Goal: Task Accomplishment & Management: Manage account settings

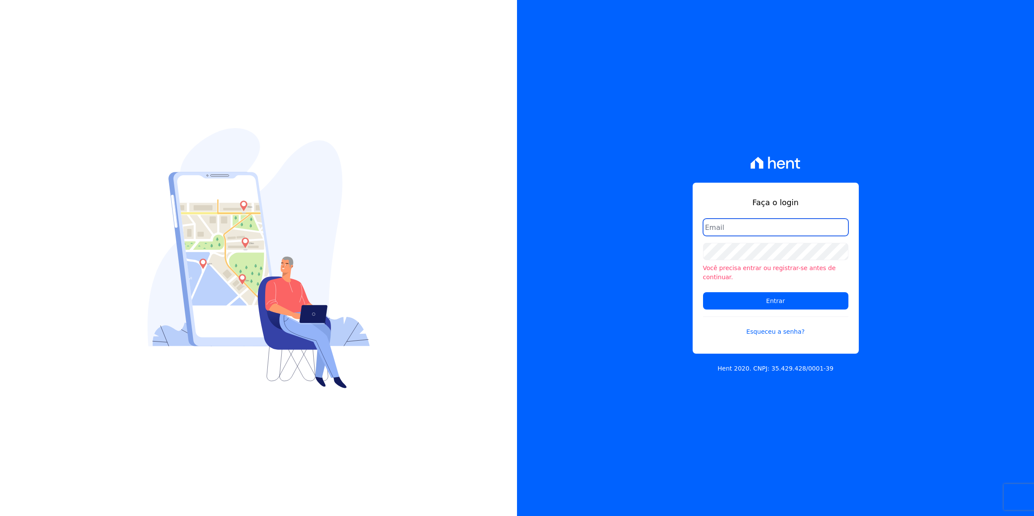
click at [747, 228] on input "email" at bounding box center [775, 226] width 145 height 17
type input "cobranca@munte.com.br"
click at [703, 292] on input "Entrar" at bounding box center [775, 300] width 145 height 17
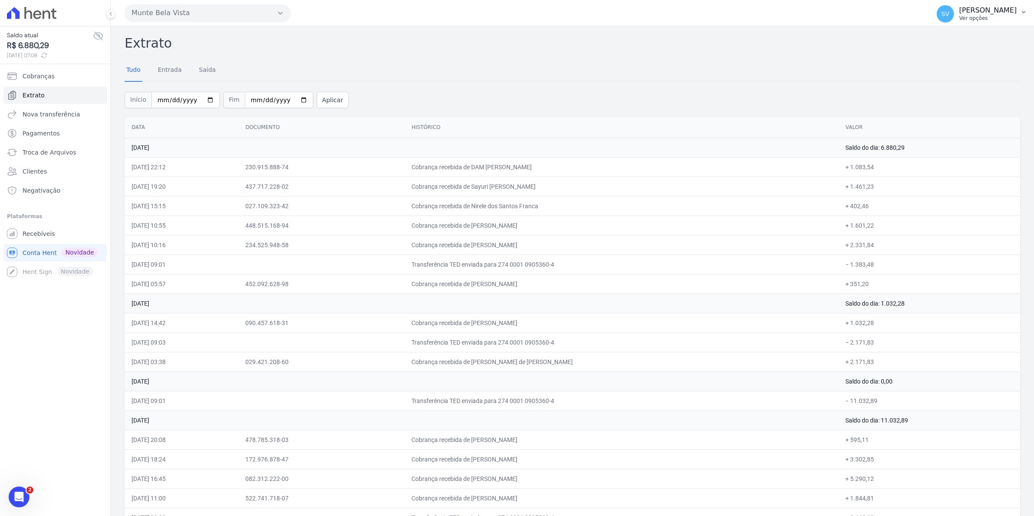
click at [951, 16] on span "SV" at bounding box center [945, 13] width 17 height 17
click at [22, 236] on span "Recebíveis" at bounding box center [38, 233] width 32 height 9
click at [949, 16] on span "SV" at bounding box center [945, 14] width 8 height 6
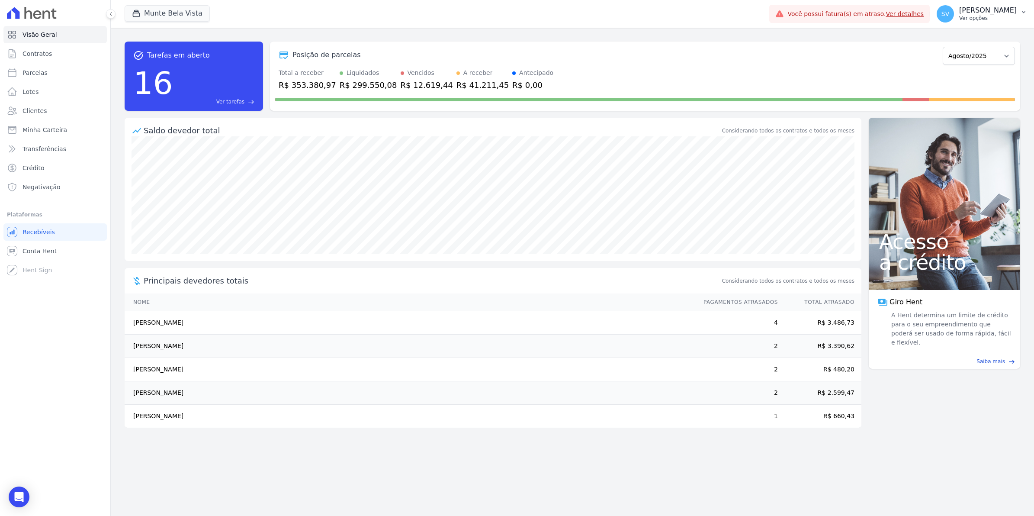
click at [949, 16] on span "SV" at bounding box center [945, 14] width 8 height 6
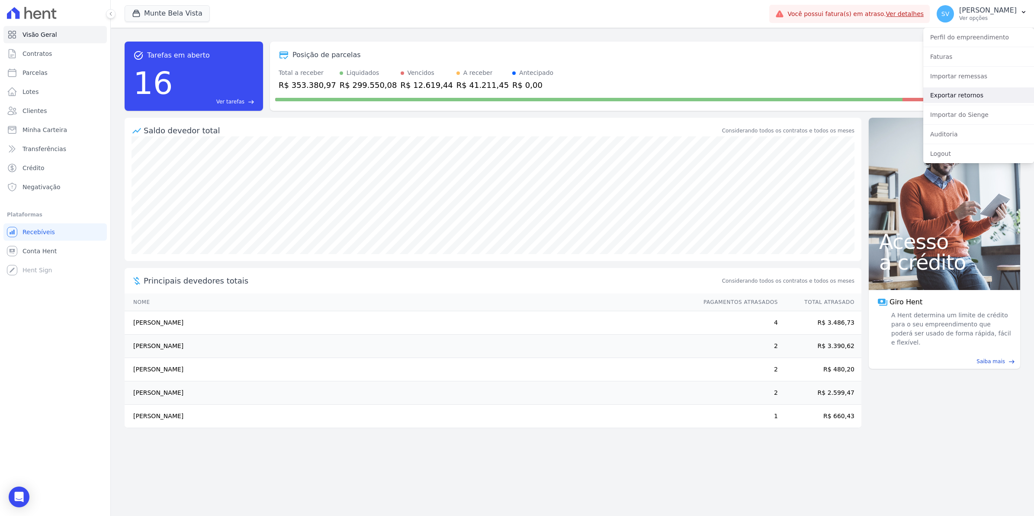
click at [953, 94] on link "Exportar retornos" at bounding box center [978, 95] width 111 height 16
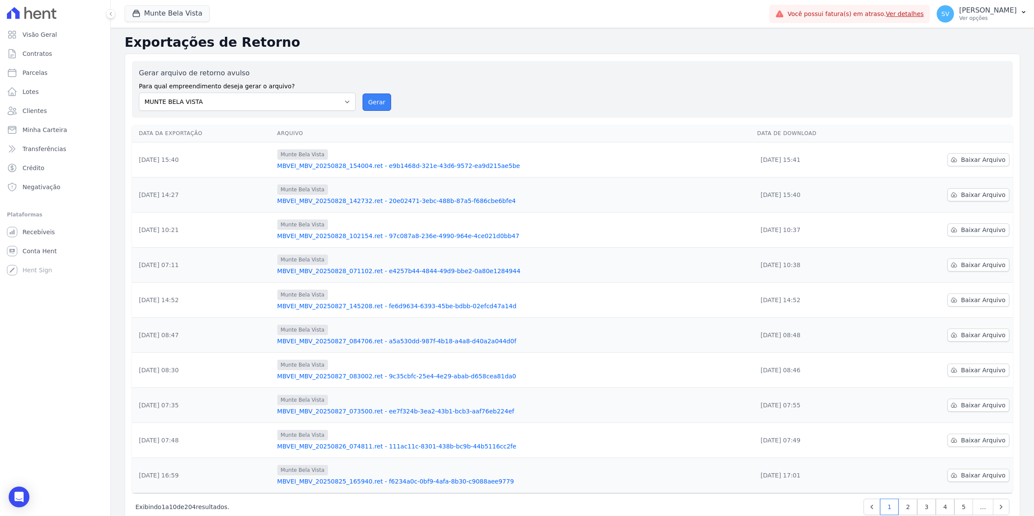
click at [375, 104] on button "Gerar" at bounding box center [377, 101] width 29 height 17
click at [39, 250] on span "Conta Hent" at bounding box center [39, 251] width 34 height 9
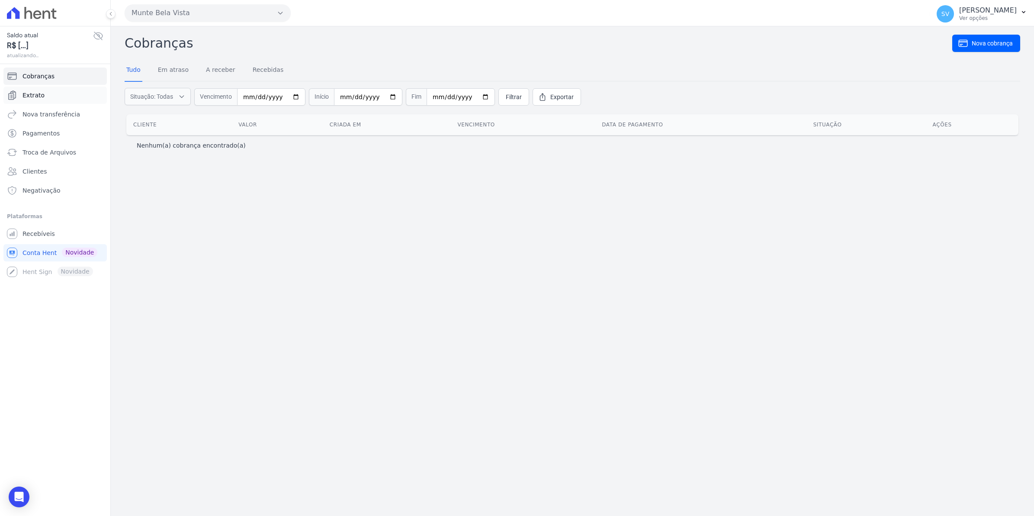
click at [40, 96] on span "Extrato" at bounding box center [33, 95] width 22 height 9
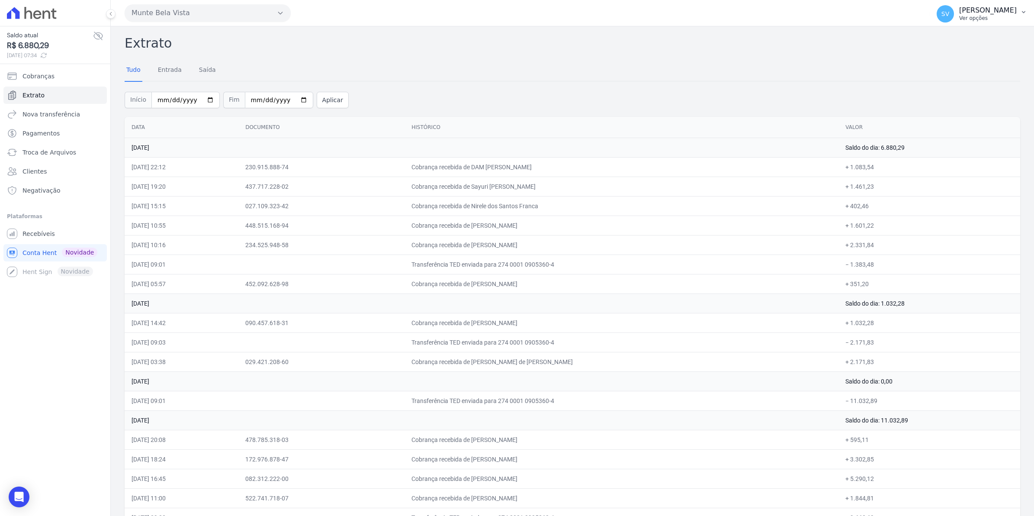
click at [950, 18] on span "SV" at bounding box center [945, 13] width 17 height 17
click at [50, 230] on span "Recebíveis" at bounding box center [38, 233] width 32 height 9
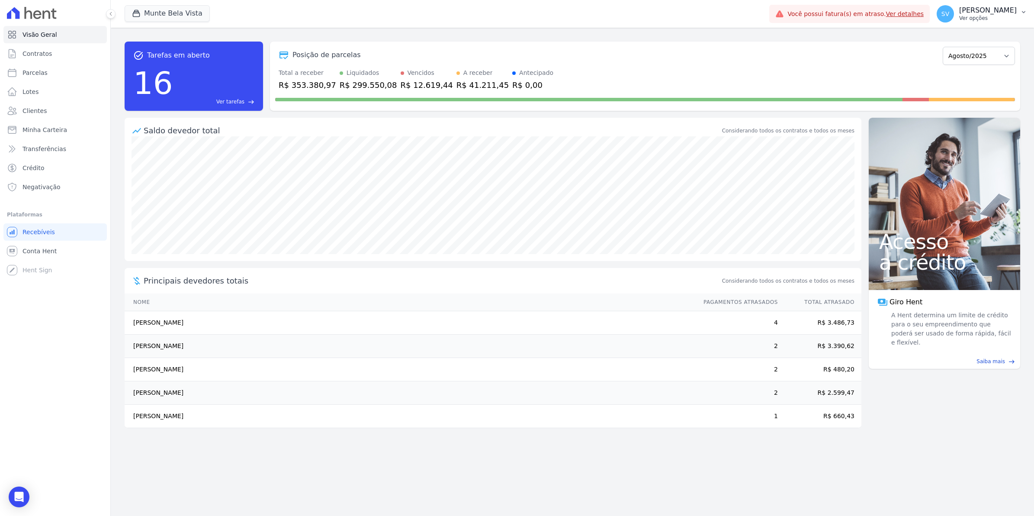
click at [945, 13] on button "SV Simone Varella Ver opções" at bounding box center [982, 14] width 104 height 24
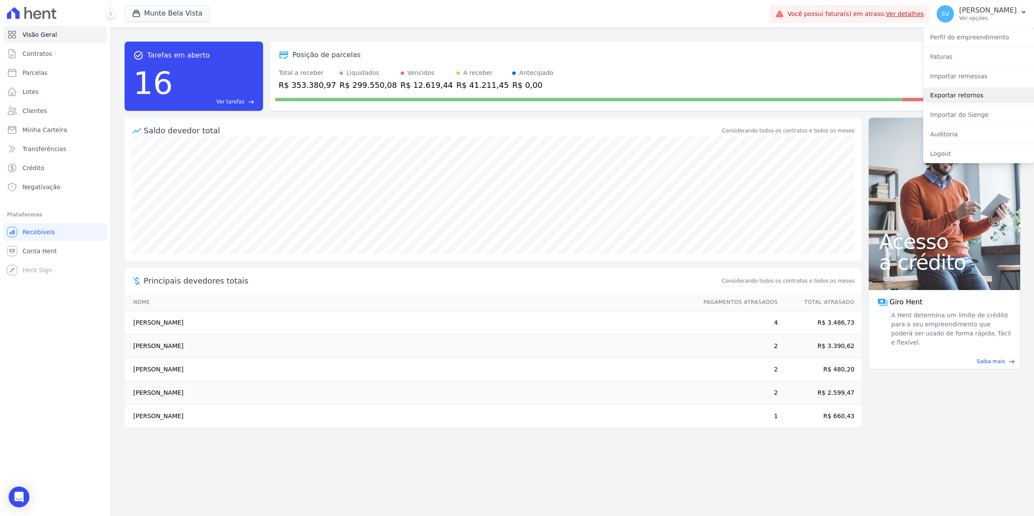
click at [947, 97] on link "Exportar retornos" at bounding box center [978, 95] width 111 height 16
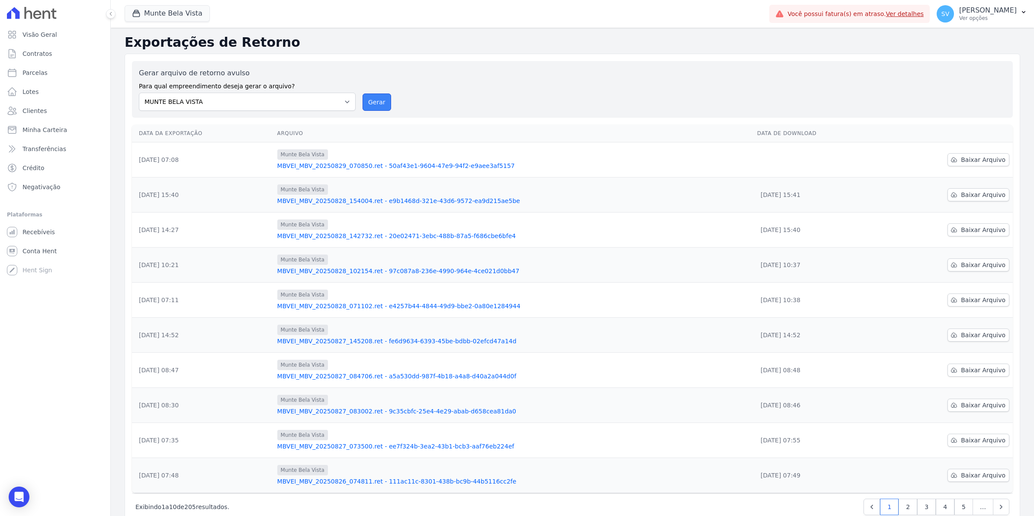
click at [371, 100] on button "Gerar" at bounding box center [377, 101] width 29 height 17
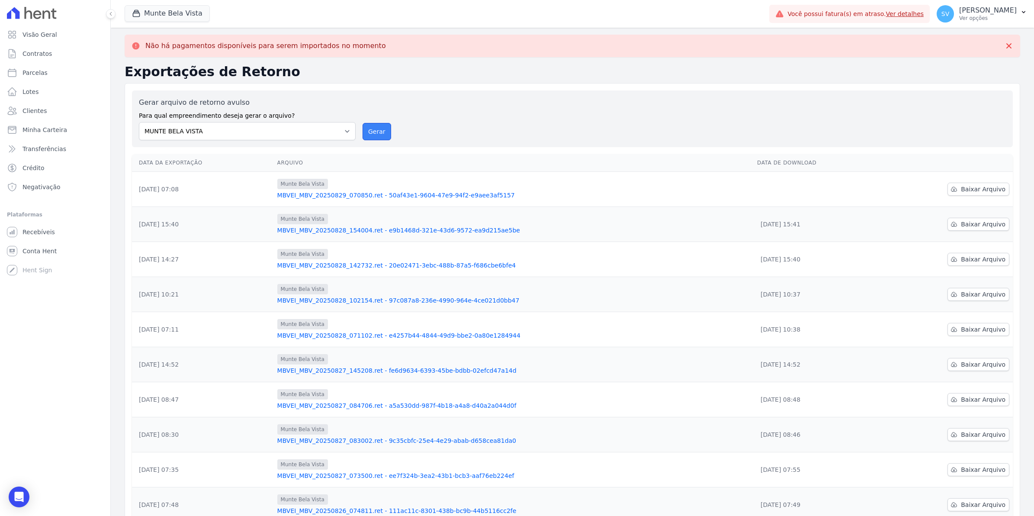
click at [380, 132] on button "Gerar" at bounding box center [377, 131] width 29 height 17
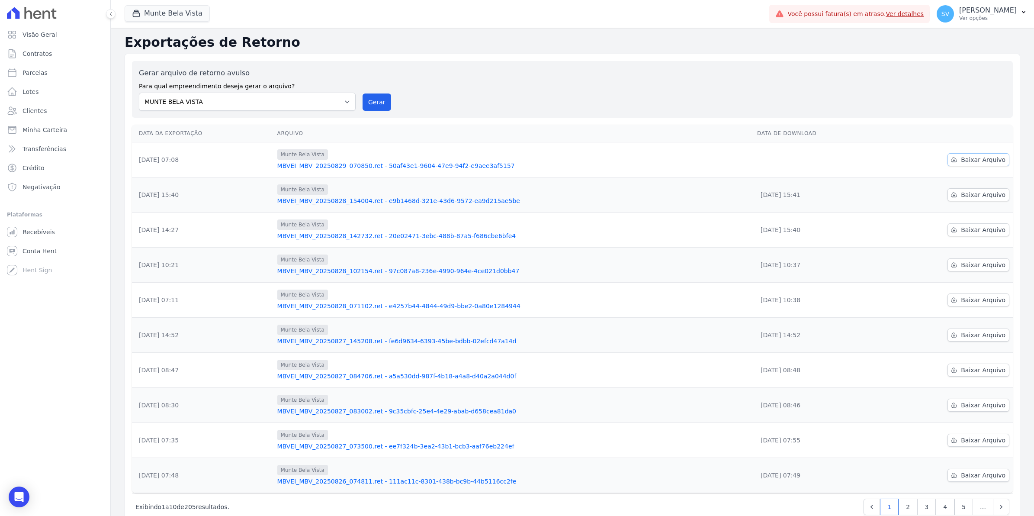
click at [988, 163] on span "Baixar Arquivo" at bounding box center [983, 159] width 45 height 9
click at [44, 251] on span "Conta Hent" at bounding box center [39, 251] width 34 height 9
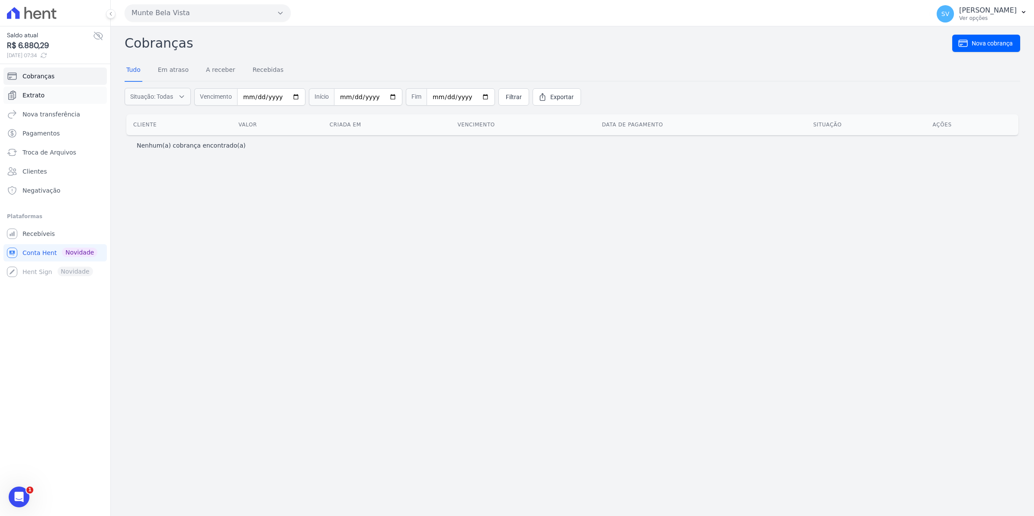
click at [43, 92] on link "Extrato" at bounding box center [54, 95] width 103 height 17
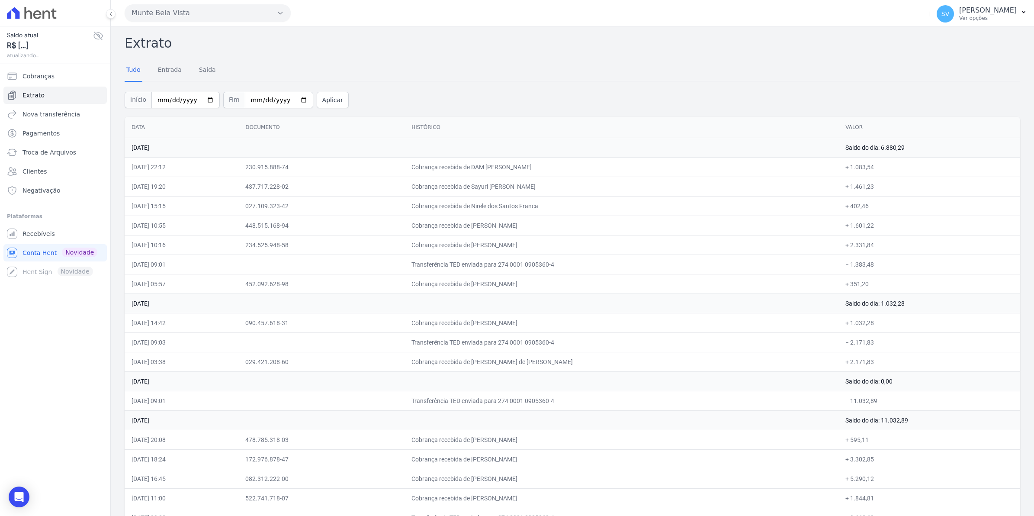
click at [50, 232] on span "Recebíveis" at bounding box center [38, 233] width 32 height 9
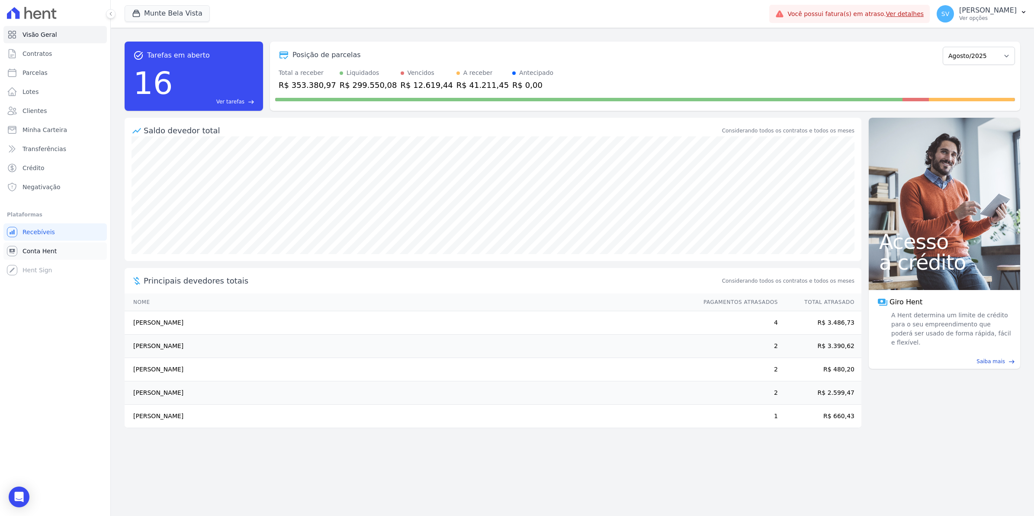
click at [35, 256] on link "Conta Hent" at bounding box center [54, 250] width 103 height 17
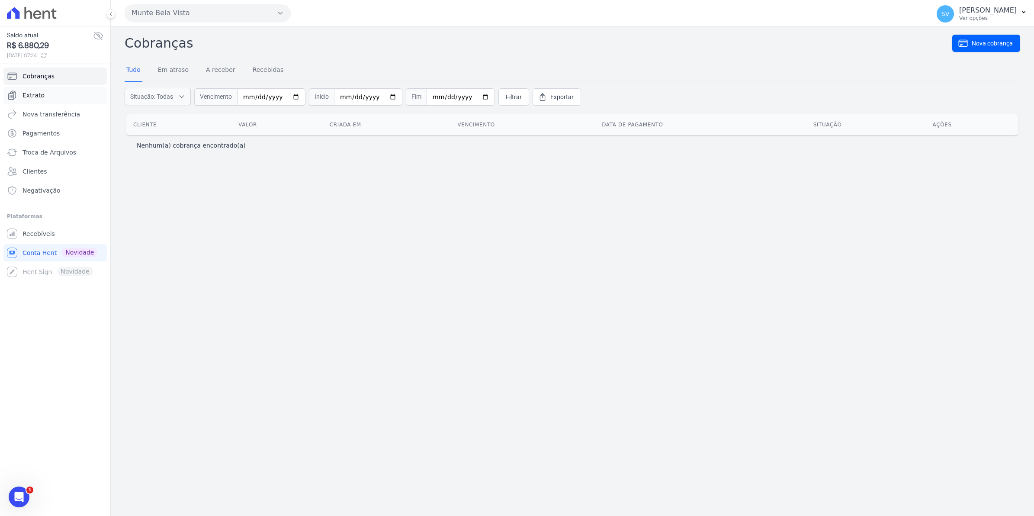
click at [33, 93] on span "Extrato" at bounding box center [33, 95] width 22 height 9
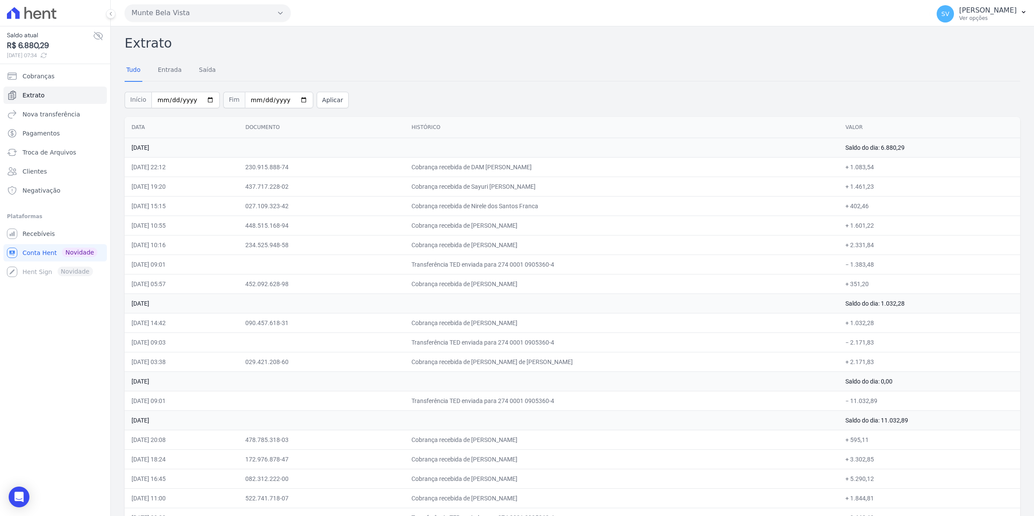
drag, startPoint x: 135, startPoint y: 167, endPoint x: 606, endPoint y: 178, distance: 471.7
drag, startPoint x: 133, startPoint y: 266, endPoint x: 903, endPoint y: 259, distance: 769.6
click at [903, 259] on tr "28/08/2025, 09:01 Transferência TED enviada para 274 0001 0905360-4 − 1.383,48" at bounding box center [572, 263] width 895 height 19
copy tr "8/08/2025, 09:01 Transferência TED enviada para 274 0001 0905360-4 − 1.383,48"
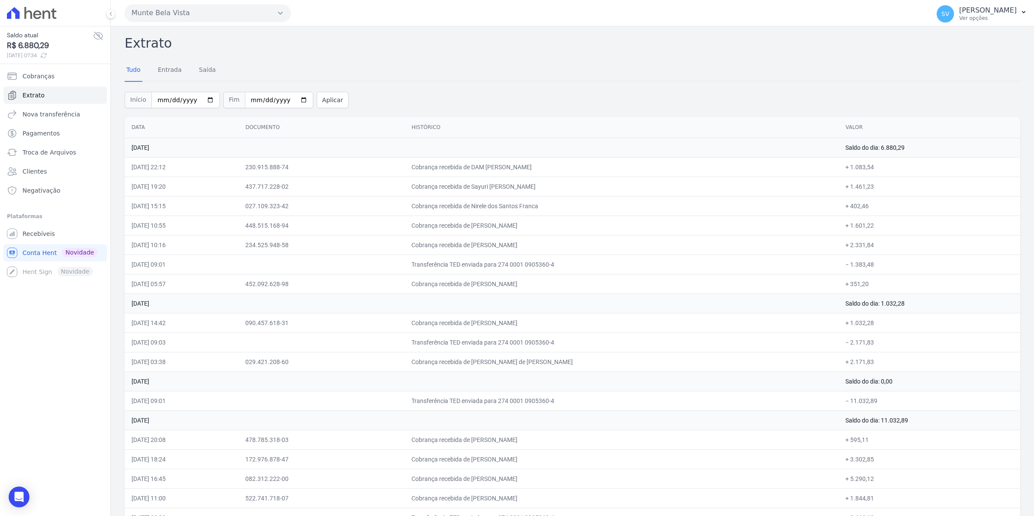
drag, startPoint x: 133, startPoint y: 244, endPoint x: 880, endPoint y: 245, distance: 747.5
click at [880, 245] on tr "28/08/2025, 10:16 234.525.948-58 Cobrança recebida de Noemi Chambi Rossini + 2.…" at bounding box center [572, 244] width 895 height 19
copy tr "28/08/2025, 10:16 234.525.948-58 Cobrança recebida de Noemi Chambi Rossini + 2.…"
drag, startPoint x: 133, startPoint y: 223, endPoint x: 898, endPoint y: 232, distance: 764.9
click at [898, 232] on tr "28/08/2025, 10:55 448.515.168-94 Cobrança recebida de CAROLINE CARVALHO MENDES …" at bounding box center [572, 224] width 895 height 19
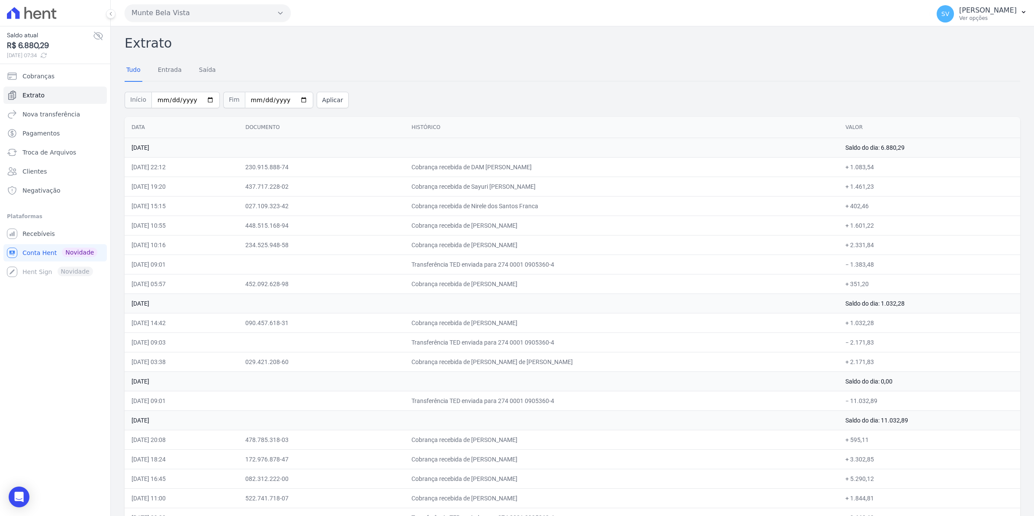
copy tr "28/08/2025, 10:55 448.515.168-94 Cobrança recebida de CAROLINE CARVALHO MENDES …"
drag, startPoint x: 132, startPoint y: 204, endPoint x: 870, endPoint y: 212, distance: 737.6
click at [870, 212] on tr "28/08/2025, 15:15 027.109.323-42 Cobrança recebida de Nirele dos Santos Franca …" at bounding box center [572, 205] width 895 height 19
copy tr "28/08/2025, 15:15 027.109.323-42 Cobrança recebida de Nirele dos Santos Franca …"
drag, startPoint x: 132, startPoint y: 188, endPoint x: 892, endPoint y: 186, distance: 759.6
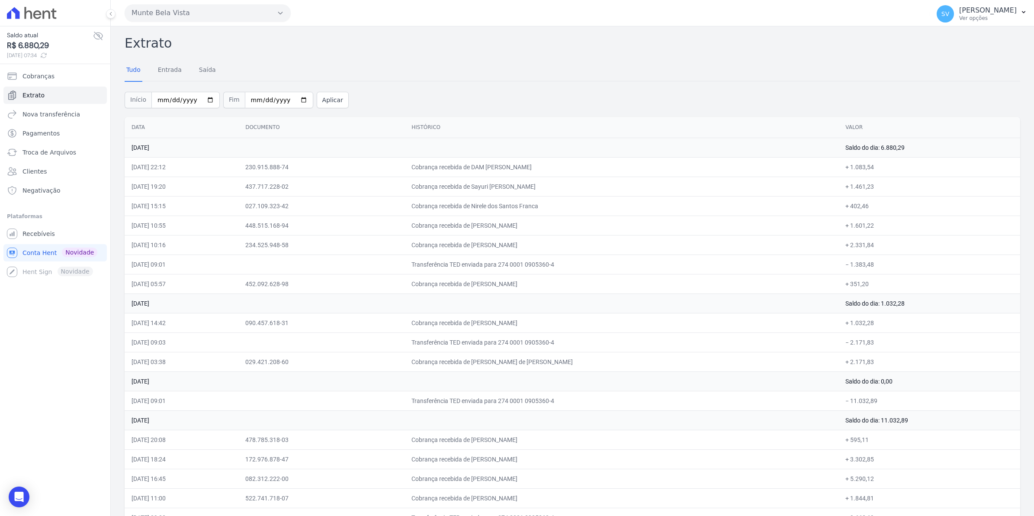
click at [892, 186] on tr "28/08/2025, 19:20 437.717.228-02 Cobrança recebida de Sayuri Marilise Atsue Ots…" at bounding box center [572, 186] width 895 height 19
copy tr "28/08/2025, 19:20 437.717.228-02 Cobrança recebida de Sayuri Marilise Atsue Ots…"
drag, startPoint x: 177, startPoint y: 200, endPoint x: 170, endPoint y: 197, distance: 7.8
click at [178, 200] on td "[DATE] 15:15" at bounding box center [182, 205] width 114 height 19
drag, startPoint x: 132, startPoint y: 169, endPoint x: 888, endPoint y: 162, distance: 755.3
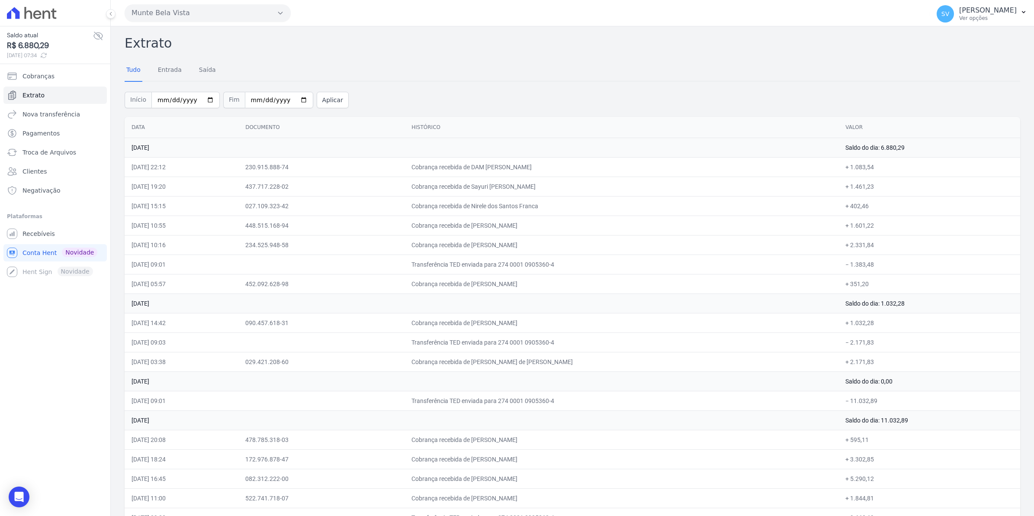
click at [888, 162] on tr "28/08/2025, 22:12 230.915.888-74 Cobrança recebida de DAM LUIS INDENE + 1.083,54" at bounding box center [572, 166] width 895 height 19
copy tr "28/08/2025, 22:12 230.915.888-74 Cobrança recebida de DAM LUIS INDENE + 1.083,54"
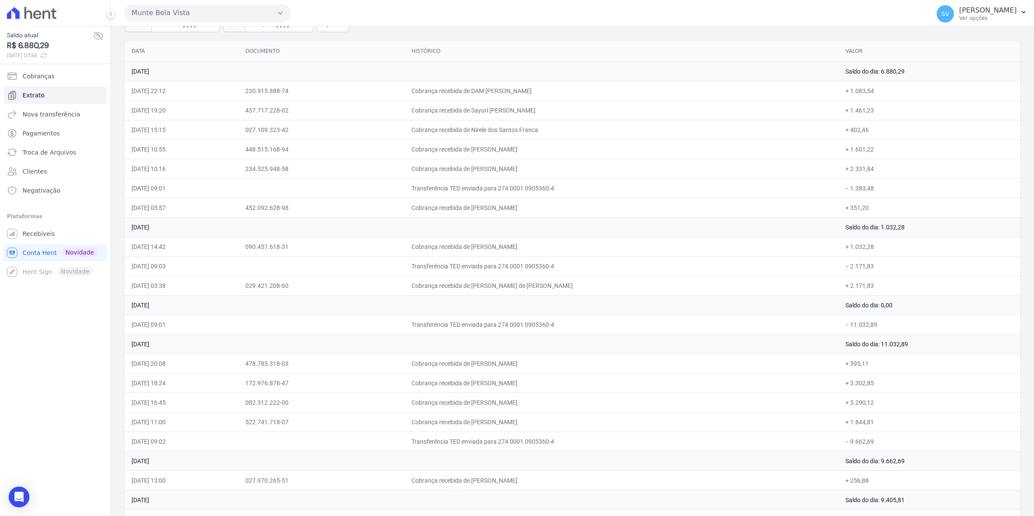
scroll to position [94, 0]
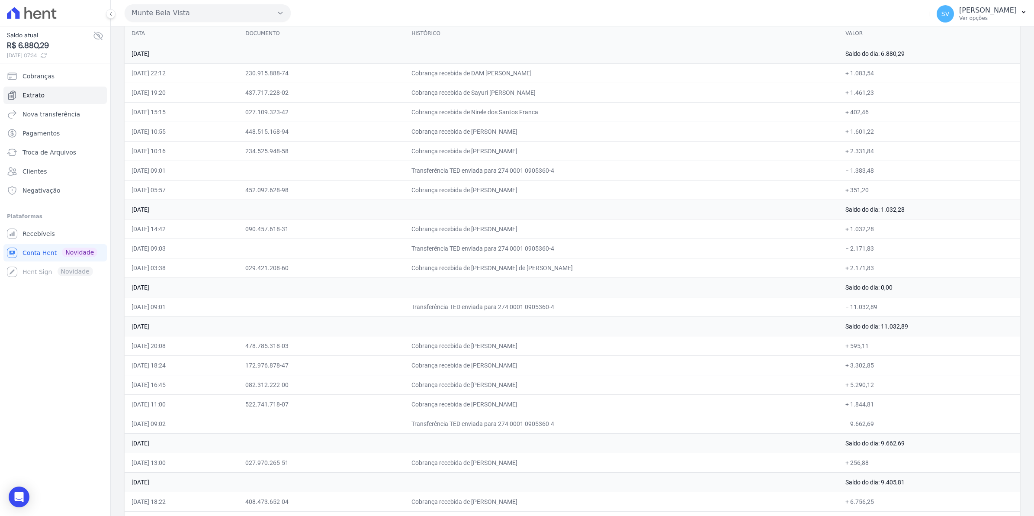
drag, startPoint x: 136, startPoint y: 306, endPoint x: 884, endPoint y: 304, distance: 747.5
click at [884, 304] on tr "26/08/2025, 09:01 Transferência TED enviada para 274 0001 0905360-4 − 11.032,89" at bounding box center [572, 306] width 895 height 19
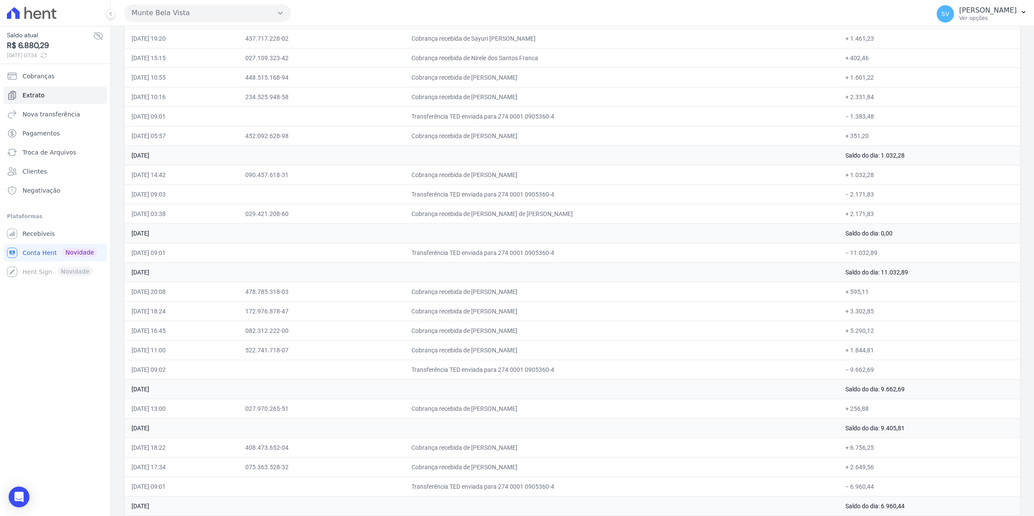
drag, startPoint x: 132, startPoint y: 274, endPoint x: 675, endPoint y: 376, distance: 552.9
click at [270, 366] on td at bounding box center [321, 368] width 166 height 19
drag, startPoint x: 166, startPoint y: 292, endPoint x: 827, endPoint y: 360, distance: 664.5
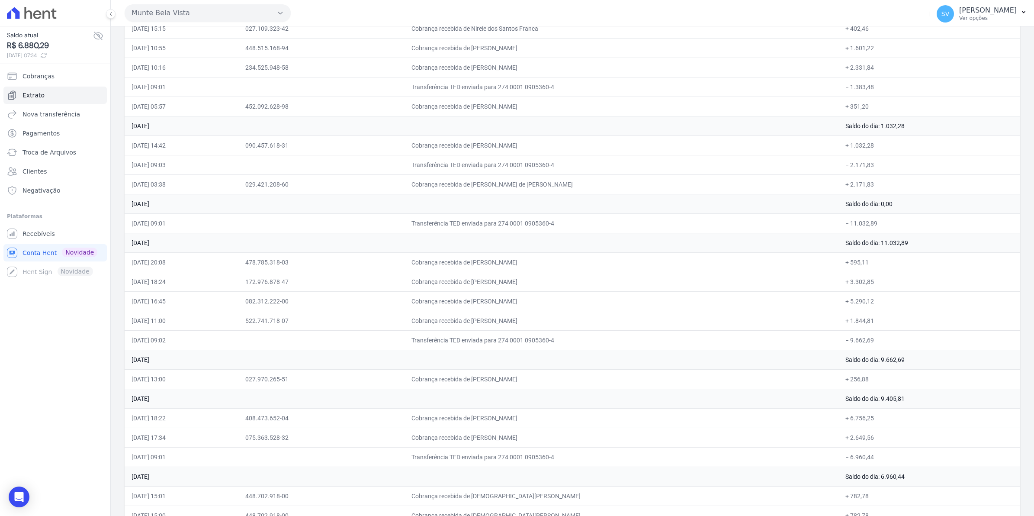
scroll to position [202, 0]
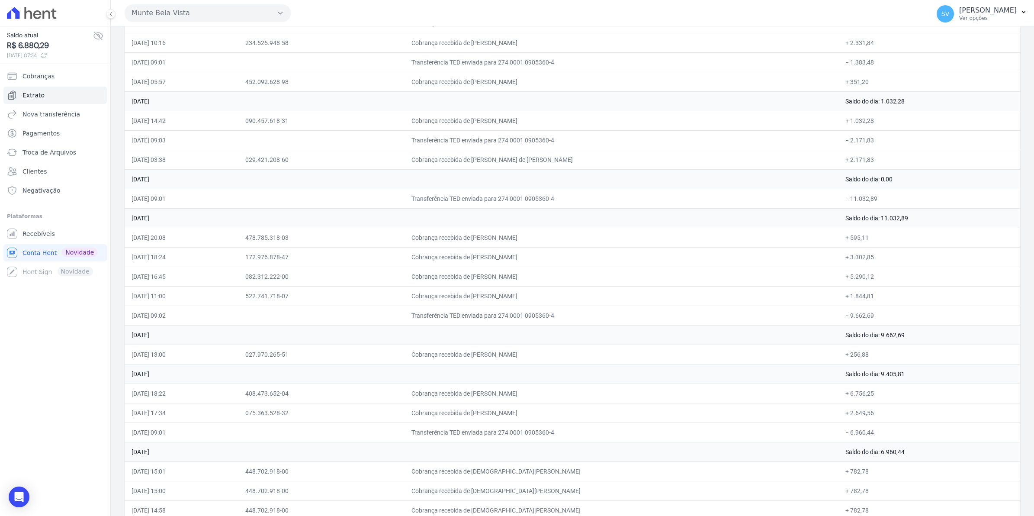
click at [193, 299] on td "[DATE] 11:00" at bounding box center [182, 295] width 114 height 19
drag, startPoint x: 142, startPoint y: 238, endPoint x: 796, endPoint y: 315, distance: 659.0
click at [363, 266] on td "172.976.878-47" at bounding box center [321, 256] width 166 height 19
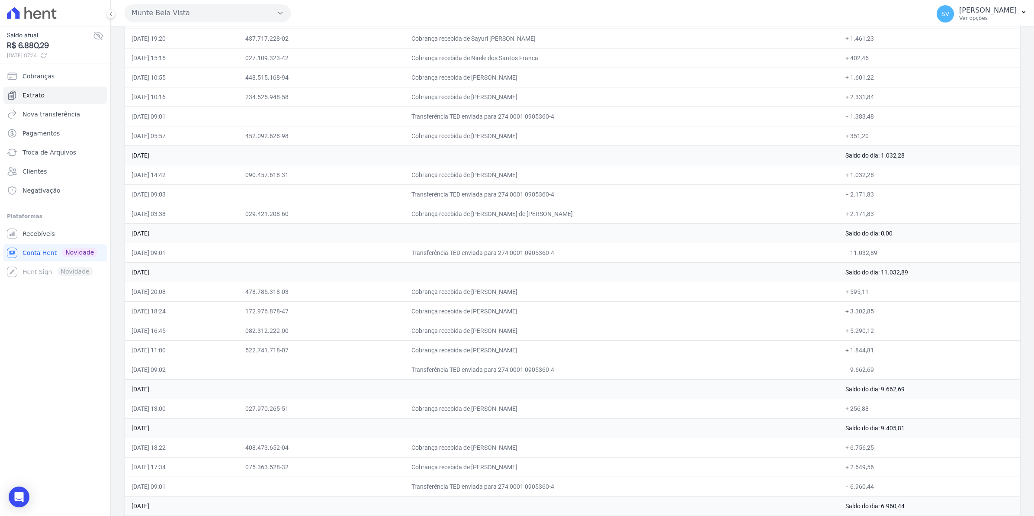
drag, startPoint x: 135, startPoint y: 289, endPoint x: 889, endPoint y: 365, distance: 758.2
drag, startPoint x: 141, startPoint y: 268, endPoint x: 844, endPoint y: 279, distance: 702.6
click at [844, 279] on tr "25 de Agosto de 2025 Saldo do dia: 11.032,89" at bounding box center [572, 271] width 895 height 19
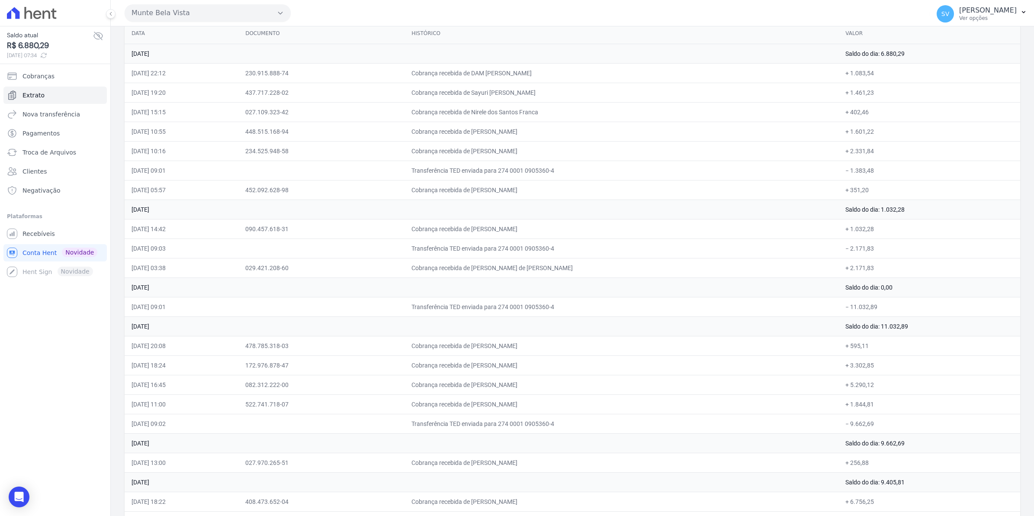
drag, startPoint x: 131, startPoint y: 305, endPoint x: 894, endPoint y: 310, distance: 762.7
click at [894, 310] on tr "26/08/2025, 09:01 Transferência TED enviada para 274 0001 0905360-4 − 11.032,89" at bounding box center [572, 306] width 895 height 19
drag, startPoint x: 136, startPoint y: 211, endPoint x: 926, endPoint y: 273, distance: 791.9
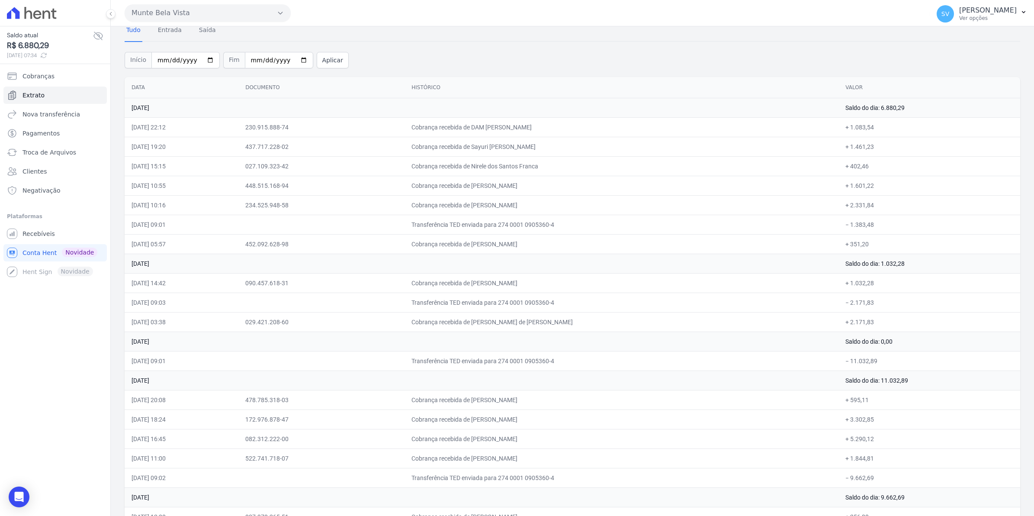
drag, startPoint x: 133, startPoint y: 104, endPoint x: 922, endPoint y: 123, distance: 789.3
click at [279, 211] on td "234.525.948-58" at bounding box center [321, 204] width 166 height 19
drag, startPoint x: 130, startPoint y: 107, endPoint x: 879, endPoint y: 235, distance: 759.2
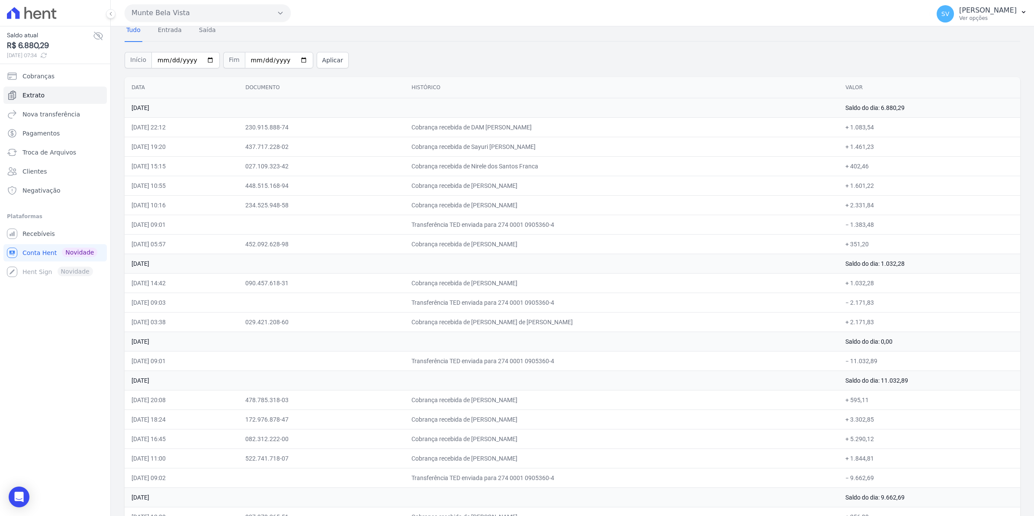
copy tbody "28 de Agosto de 2025 Saldo do dia: 6.880,29 28/08/2025, 22:12 230.915.888-74 Co…"
click at [764, 457] on td "Cobrança recebida de [PERSON_NAME]" at bounding box center [621, 457] width 434 height 19
click at [27, 234] on span "Recebíveis" at bounding box center [38, 233] width 32 height 9
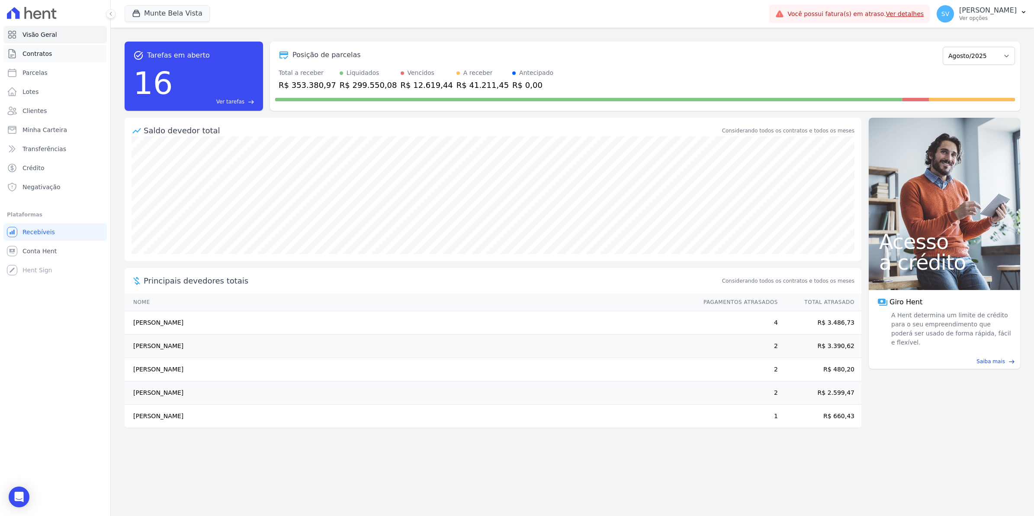
click at [52, 57] on link "Contratos" at bounding box center [54, 53] width 103 height 17
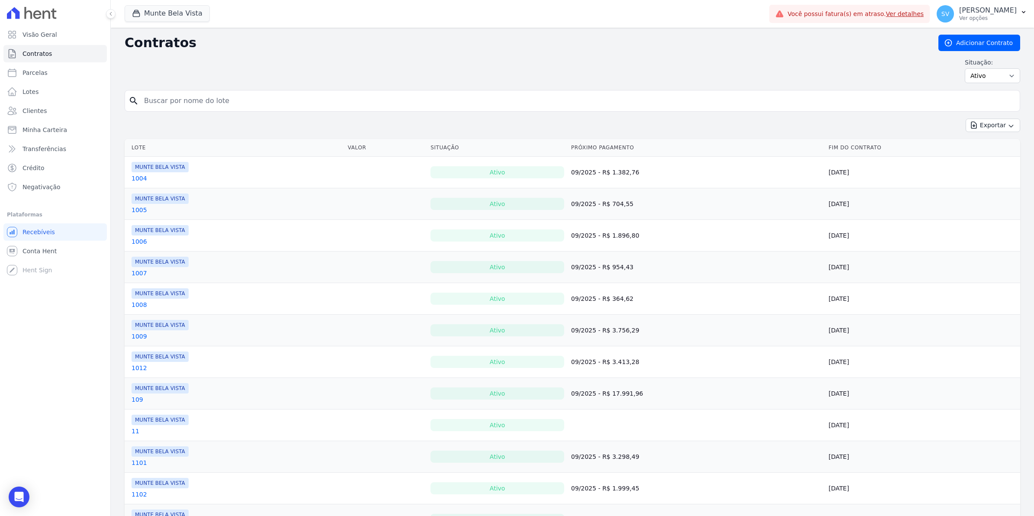
click at [181, 96] on input "search" at bounding box center [577, 100] width 877 height 17
type input "ANISIO"
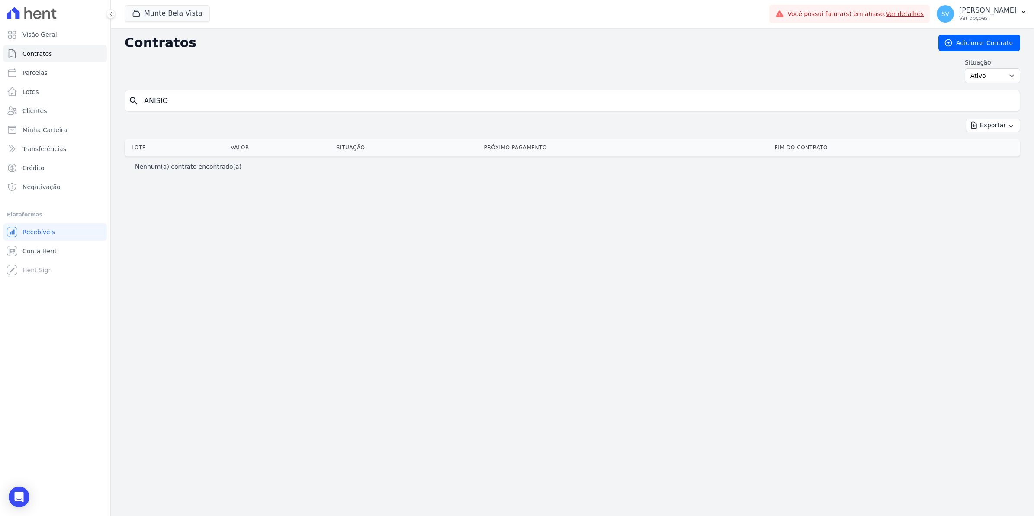
drag, startPoint x: 177, startPoint y: 98, endPoint x: 7, endPoint y: 100, distance: 170.0
click at [13, 111] on div "Visão Geral Contratos Parcelas Lotes Clientes Minha Carteira Transferências Cré…" at bounding box center [517, 258] width 1034 height 516
type input "904"
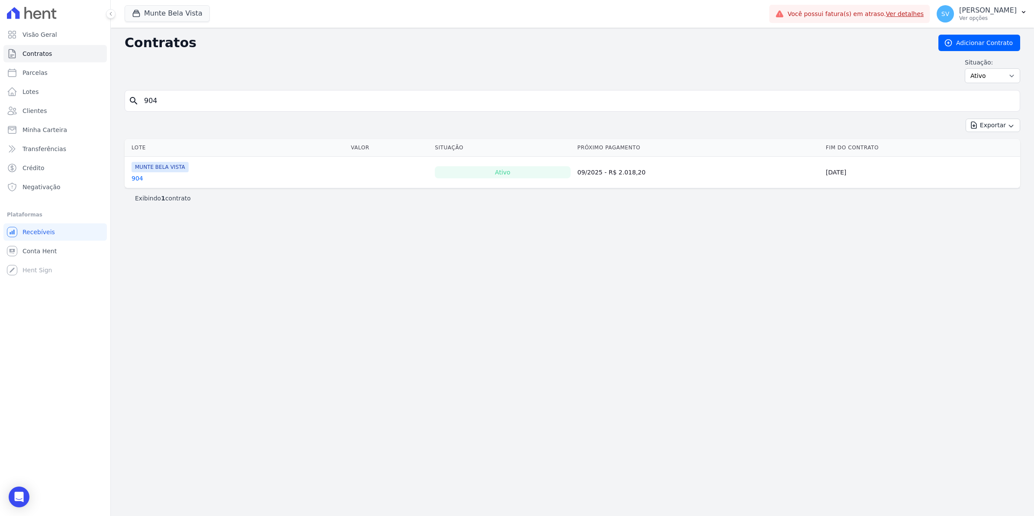
click at [132, 178] on link "904" at bounding box center [138, 178] width 12 height 9
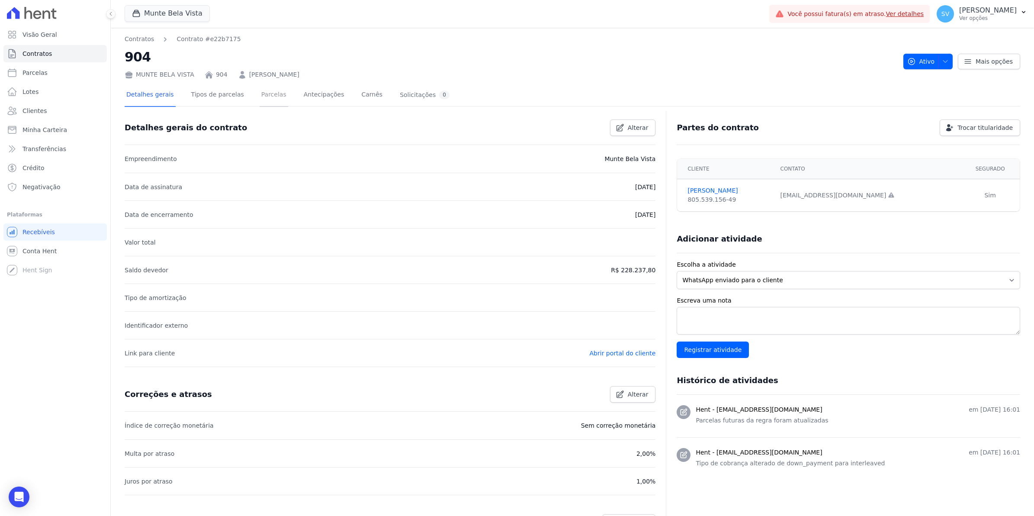
click at [260, 96] on link "Parcelas" at bounding box center [274, 95] width 29 height 23
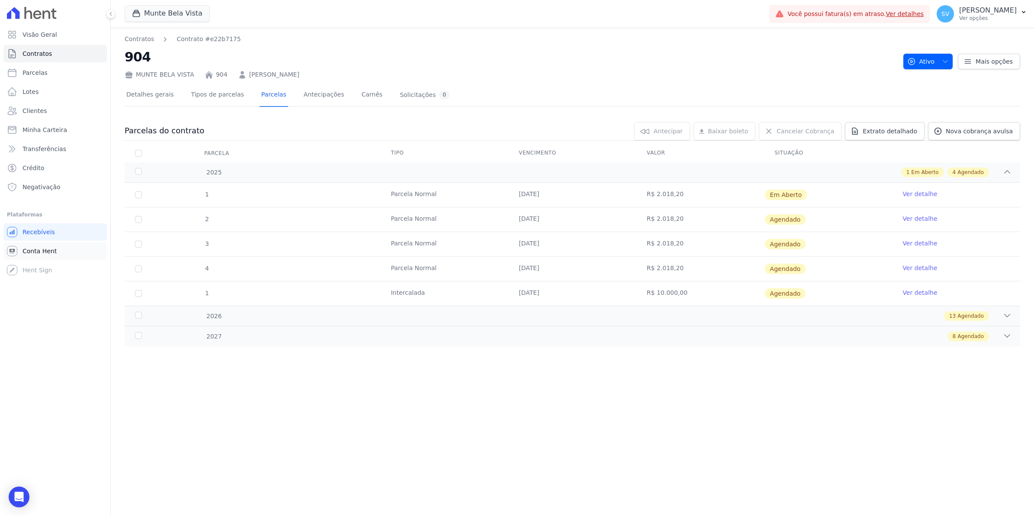
click at [35, 254] on span "Conta Hent" at bounding box center [39, 251] width 34 height 9
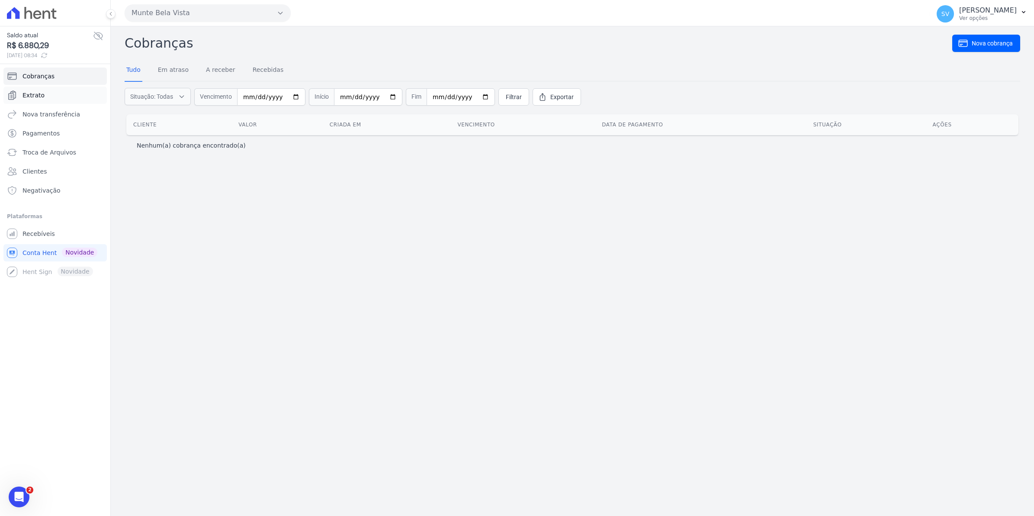
click at [27, 92] on span "Extrato" at bounding box center [33, 95] width 22 height 9
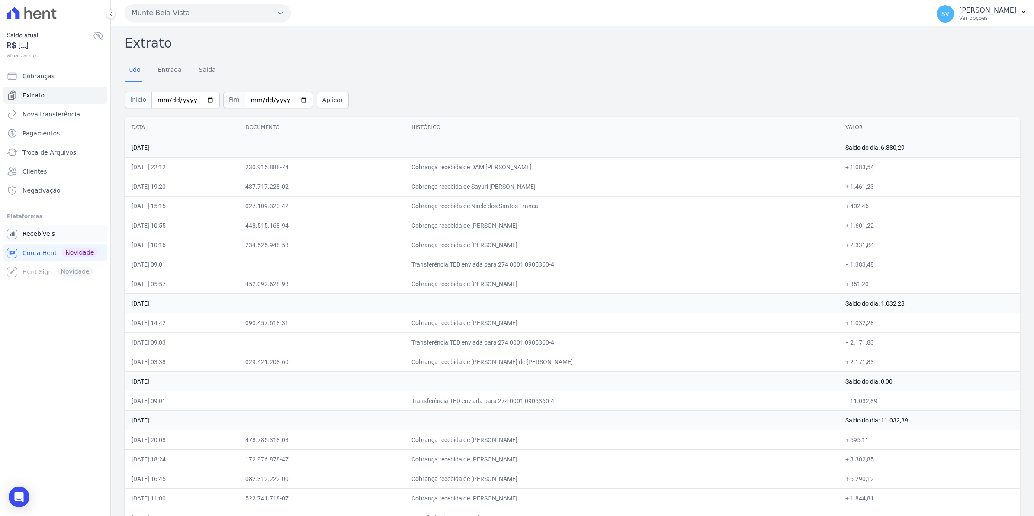
click at [50, 234] on span "Recebíveis" at bounding box center [38, 233] width 32 height 9
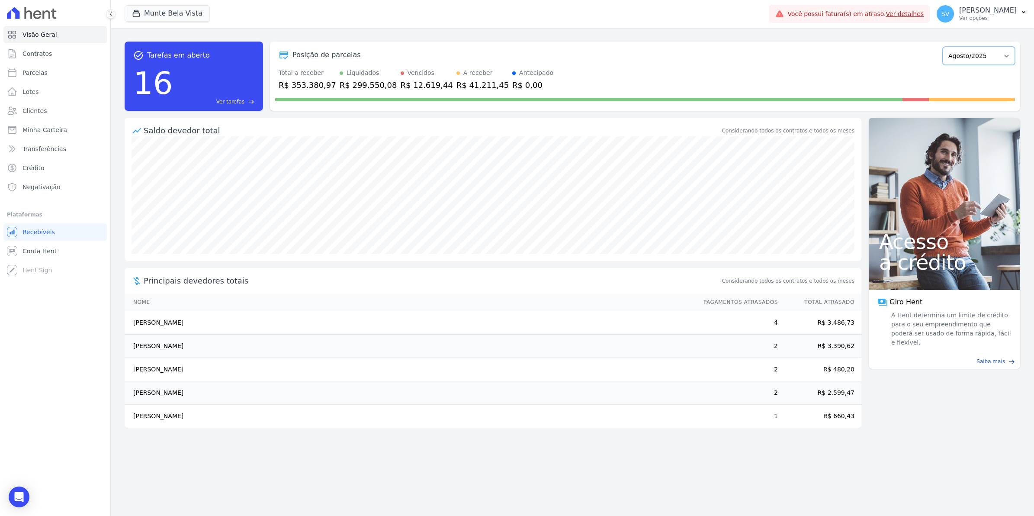
click at [1004, 58] on select "Janeiro/2024 Fevereiro/2024 Março/2024 Abril/2024 Maio/2024 Junho/2024 Julho/20…" at bounding box center [979, 56] width 72 height 18
click at [956, 61] on select "Janeiro/2024 Fevereiro/2024 Março/2024 Abril/2024 Maio/2024 Junho/2024 Julho/20…" at bounding box center [979, 56] width 72 height 18
select select "09/2025"
click at [947, 47] on select "Janeiro/2024 Fevereiro/2024 Março/2024 Abril/2024 Maio/2024 Junho/2024 Julho/20…" at bounding box center [979, 56] width 72 height 18
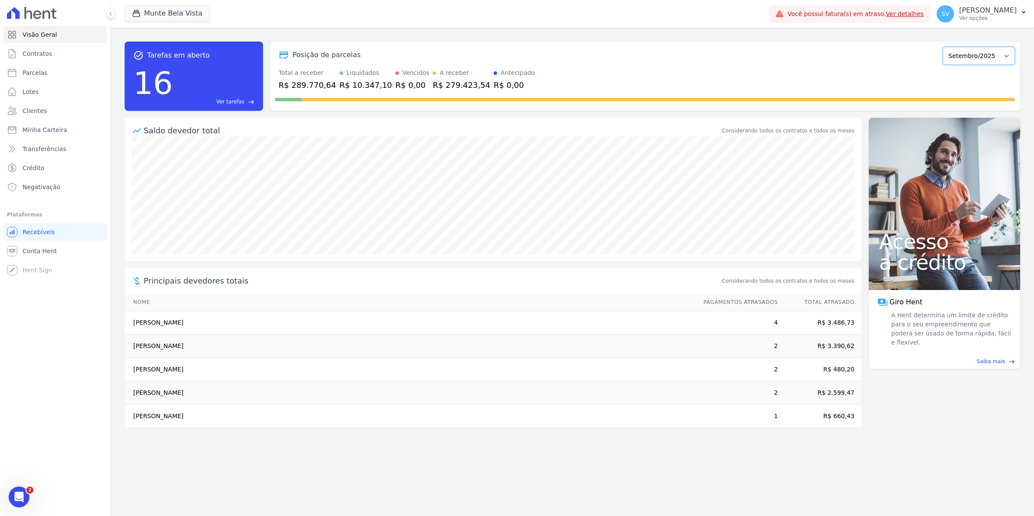
click at [998, 55] on select "[GEOGRAPHIC_DATA]/2024 Fevereiro/2024 Março/2024 Abril/2024 Maio/2024 Junho/202…" at bounding box center [979, 56] width 72 height 18
select select "10/2025"
click at [947, 47] on select "[GEOGRAPHIC_DATA]/2024 Fevereiro/2024 Março/2024 Abril/2024 Maio/2024 Junho/202…" at bounding box center [979, 56] width 72 height 18
click at [970, 60] on select "[GEOGRAPHIC_DATA]/2024 Fevereiro/2024 Março/2024 Abril/2024 Maio/2024 Junho/202…" at bounding box center [979, 56] width 72 height 18
select select "08/2025"
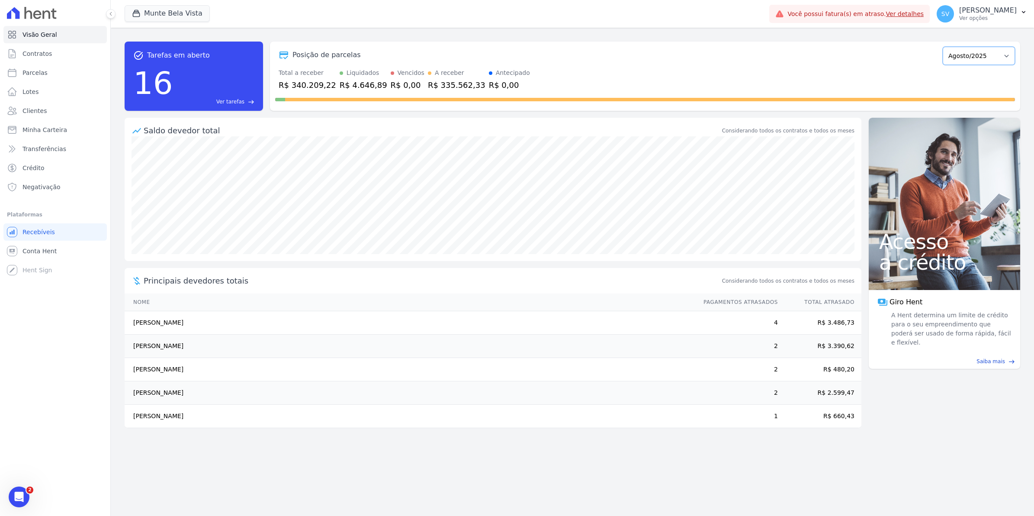
click at [947, 47] on select "[GEOGRAPHIC_DATA]/2024 Fevereiro/2024 Março/2024 Abril/2024 Maio/2024 Junho/202…" at bounding box center [979, 56] width 72 height 18
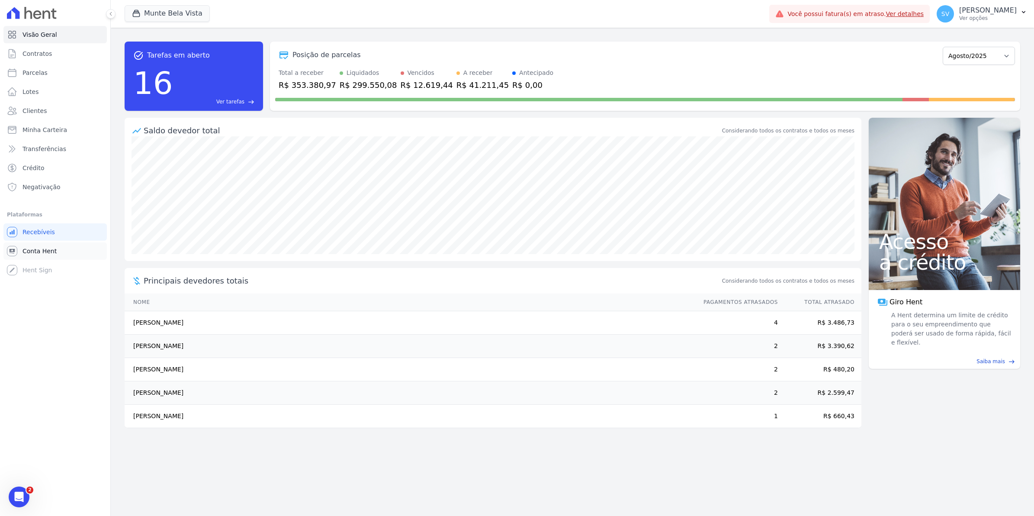
click at [48, 249] on span "Conta Hent" at bounding box center [39, 251] width 34 height 9
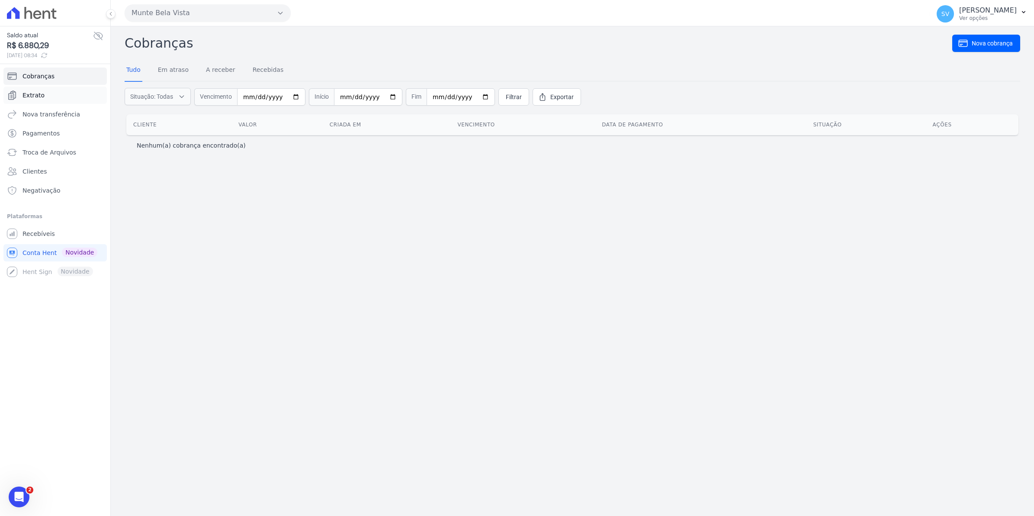
click at [27, 93] on span "Extrato" at bounding box center [33, 95] width 22 height 9
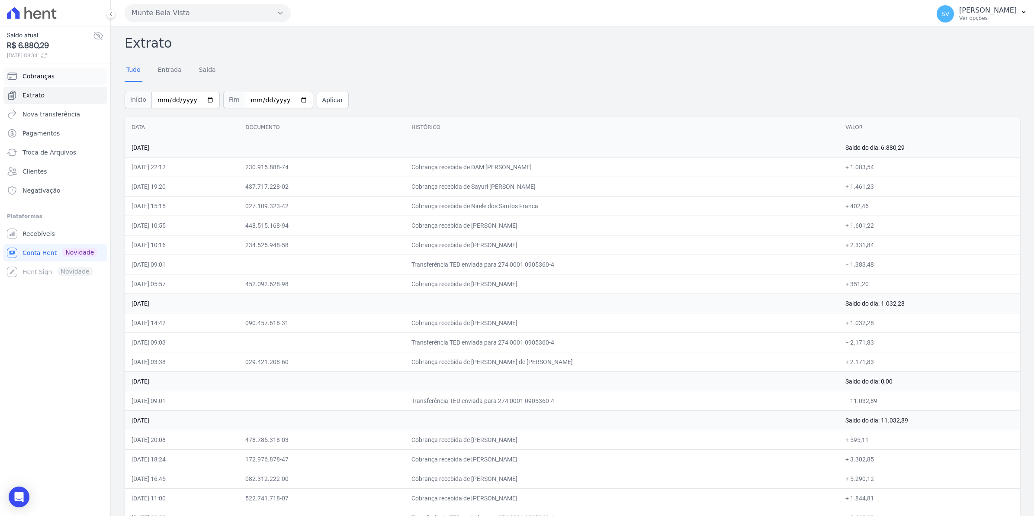
click at [44, 81] on link "Cobranças" at bounding box center [54, 75] width 103 height 17
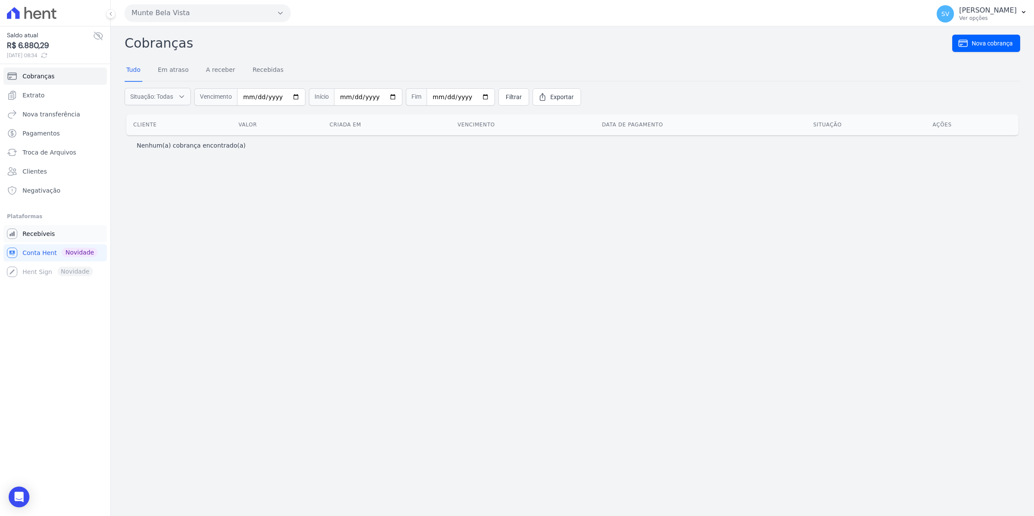
click at [42, 233] on span "Recebíveis" at bounding box center [38, 233] width 32 height 9
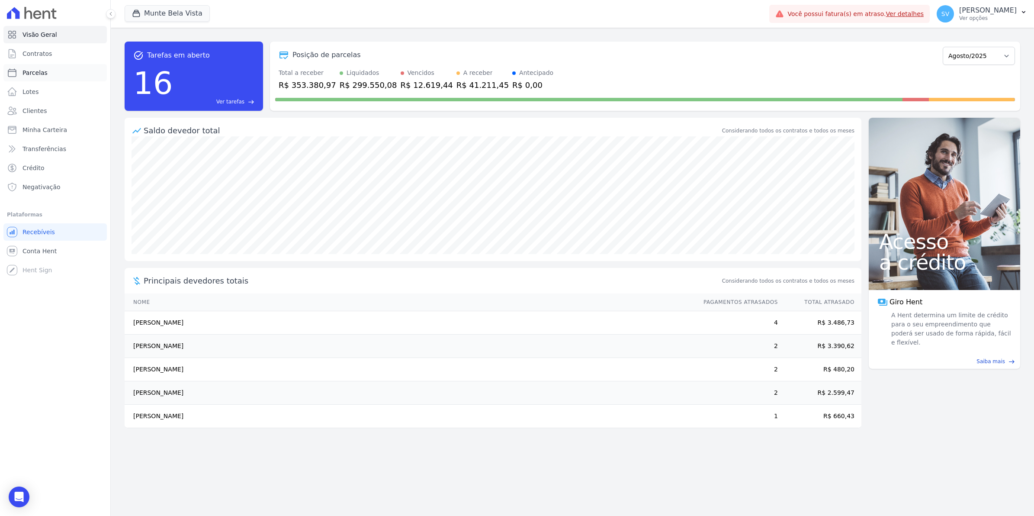
click at [35, 74] on span "Parcelas" at bounding box center [34, 72] width 25 height 9
select select
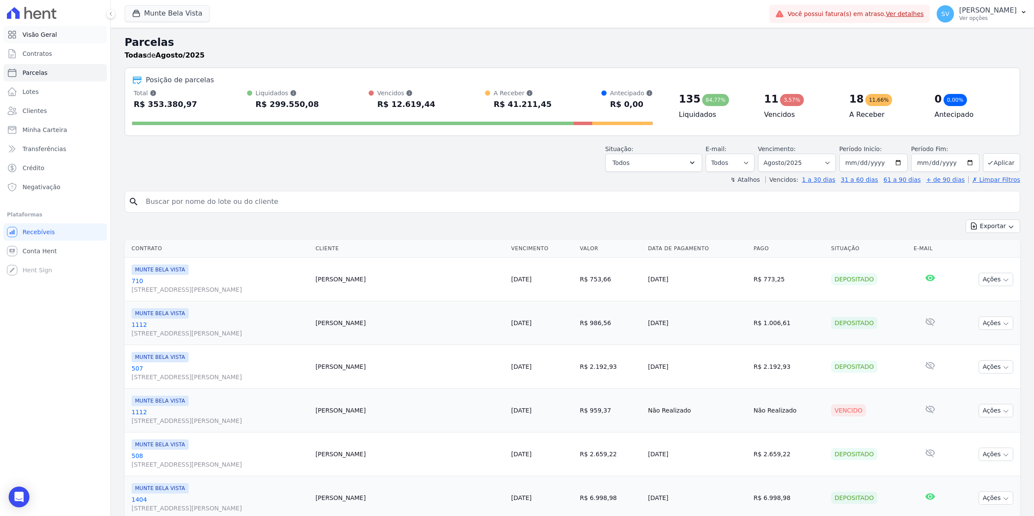
click at [50, 38] on span "Visão Geral" at bounding box center [39, 34] width 35 height 9
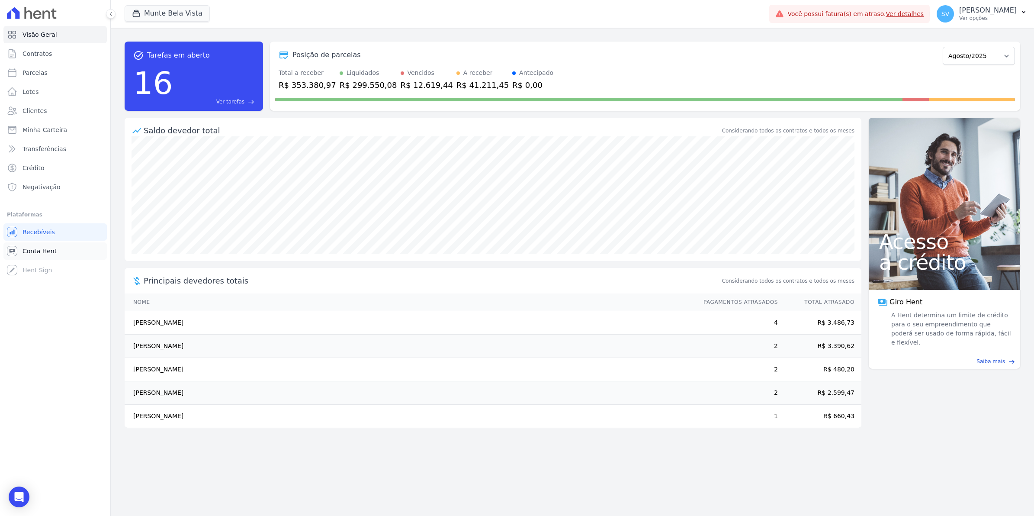
click at [45, 248] on span "Conta Hent" at bounding box center [39, 251] width 34 height 9
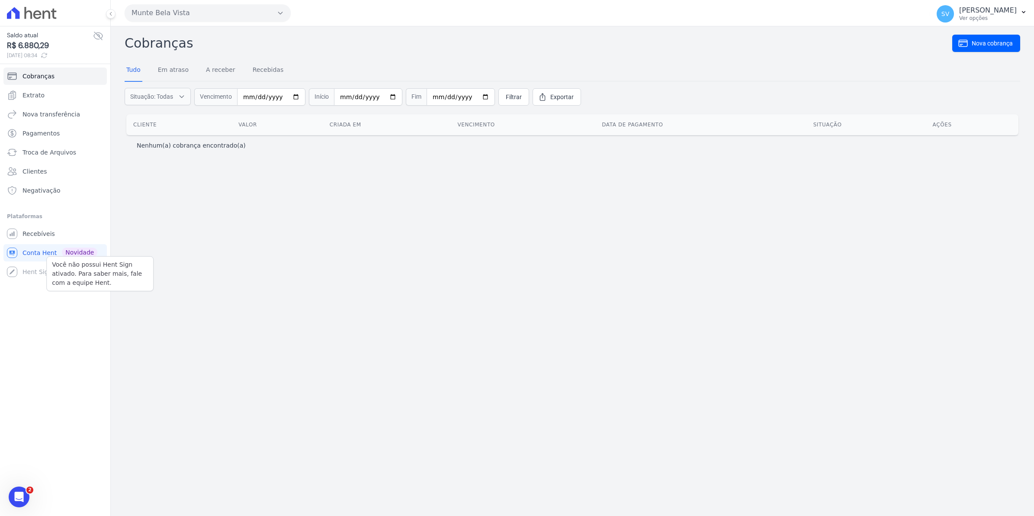
click at [37, 271] on div "Você não possui Hent Sign ativado. Para saber mais, fale com a equipe Hent. Hen…" at bounding box center [54, 271] width 103 height 17
click at [35, 236] on span "Recebíveis" at bounding box center [38, 233] width 32 height 9
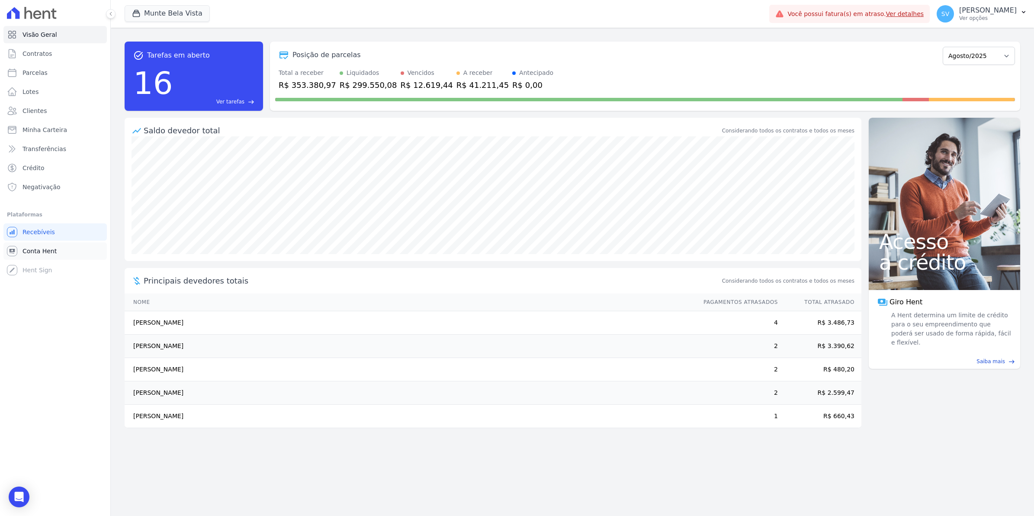
click at [45, 253] on span "Conta Hent" at bounding box center [39, 251] width 34 height 9
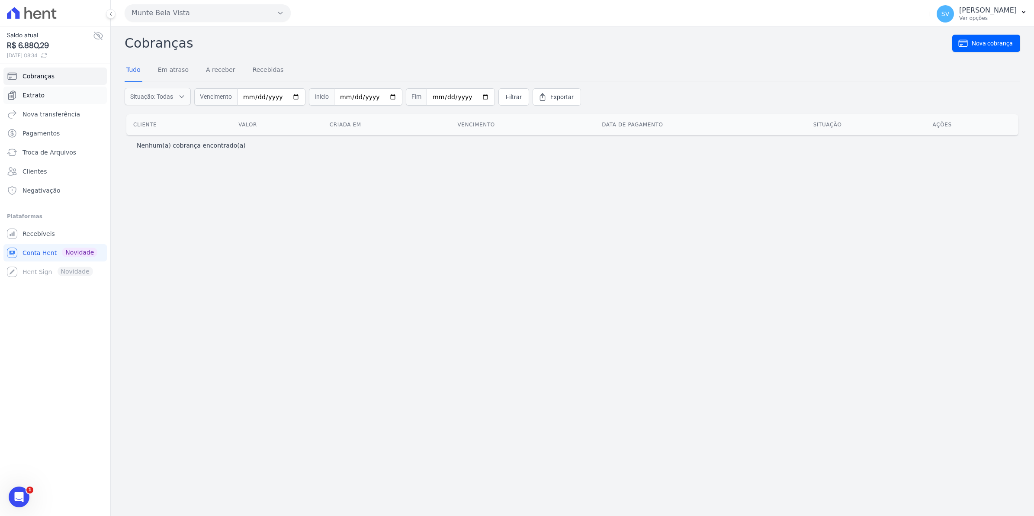
click at [28, 90] on link "Extrato" at bounding box center [54, 95] width 103 height 17
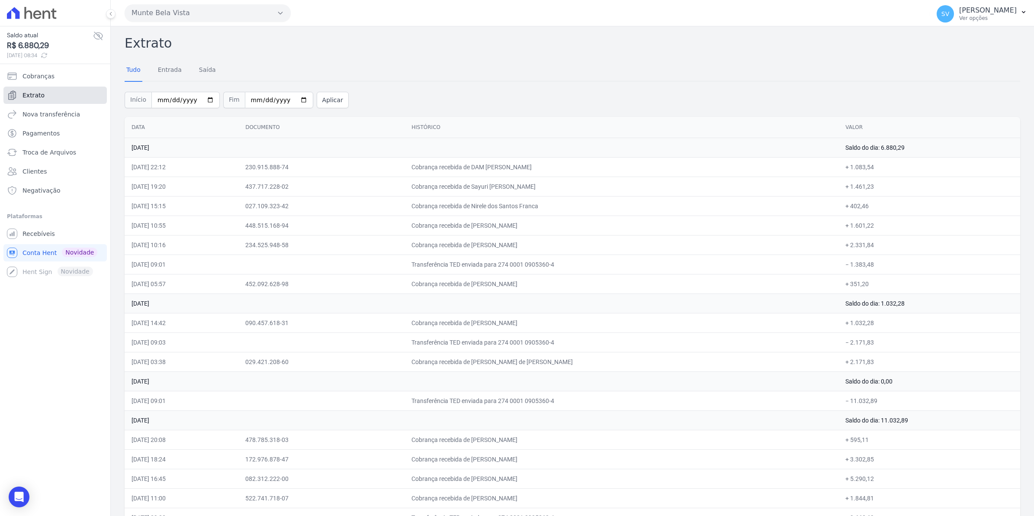
click at [27, 96] on span "Extrato" at bounding box center [33, 95] width 22 height 9
click at [32, 235] on span "Recebíveis" at bounding box center [38, 233] width 32 height 9
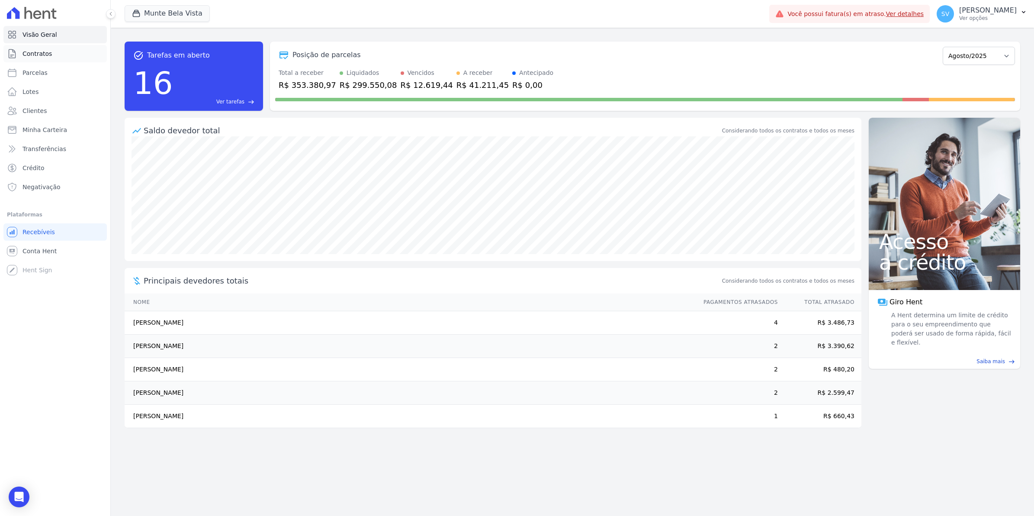
click at [34, 53] on span "Contratos" at bounding box center [36, 53] width 29 height 9
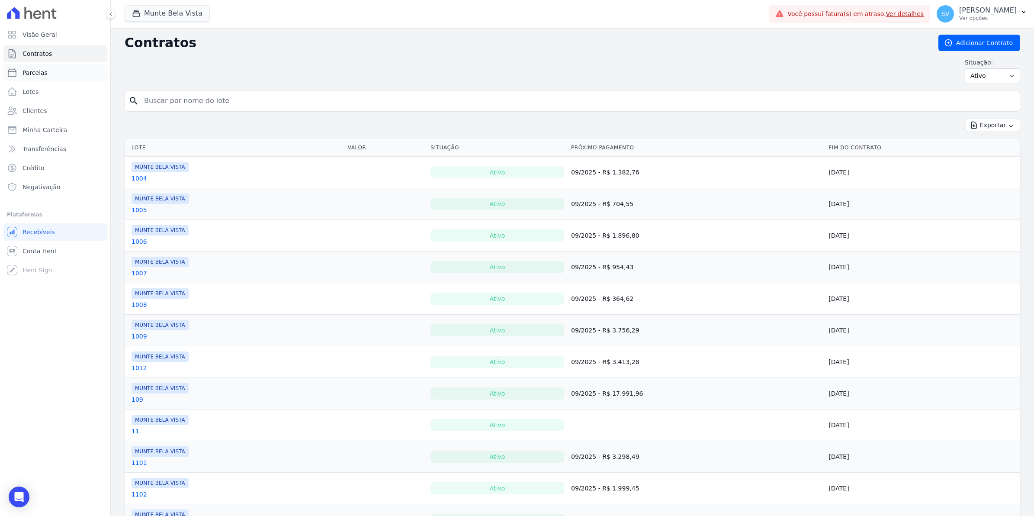
click at [38, 74] on span "Parcelas" at bounding box center [34, 72] width 25 height 9
select select
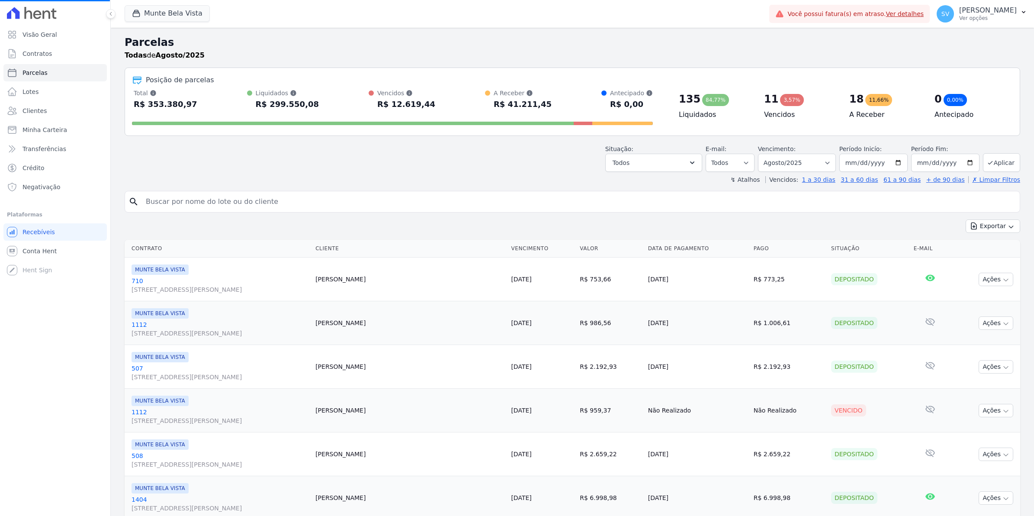
select select
click at [50, 250] on span "Conta Hent" at bounding box center [39, 251] width 34 height 9
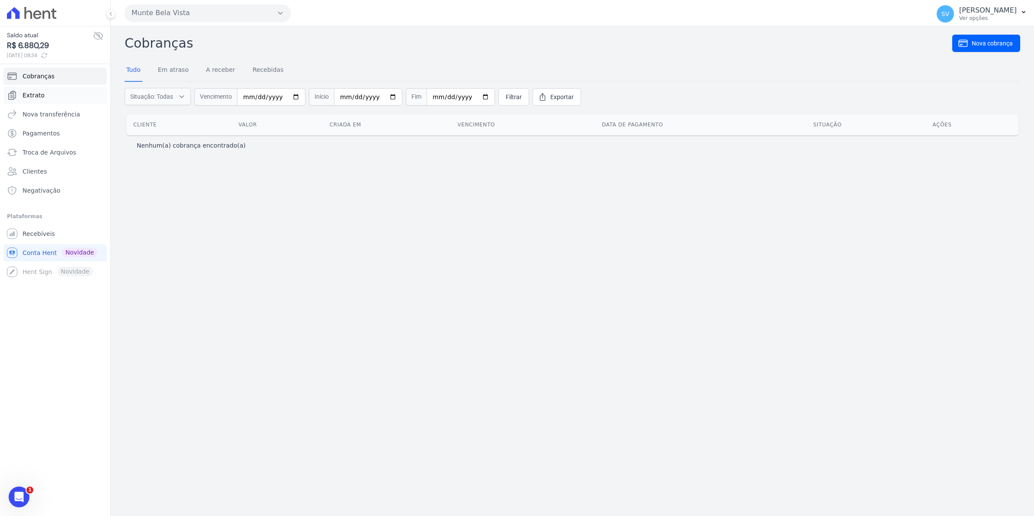
click at [27, 95] on span "Extrato" at bounding box center [33, 95] width 22 height 9
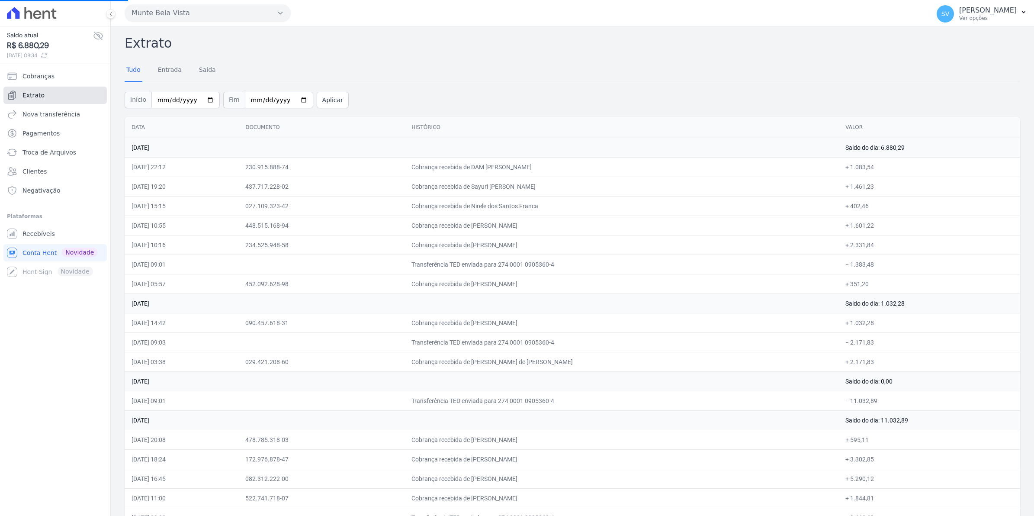
click at [27, 95] on span "Extrato" at bounding box center [33, 95] width 22 height 9
click at [41, 232] on span "Recebíveis" at bounding box center [38, 233] width 32 height 9
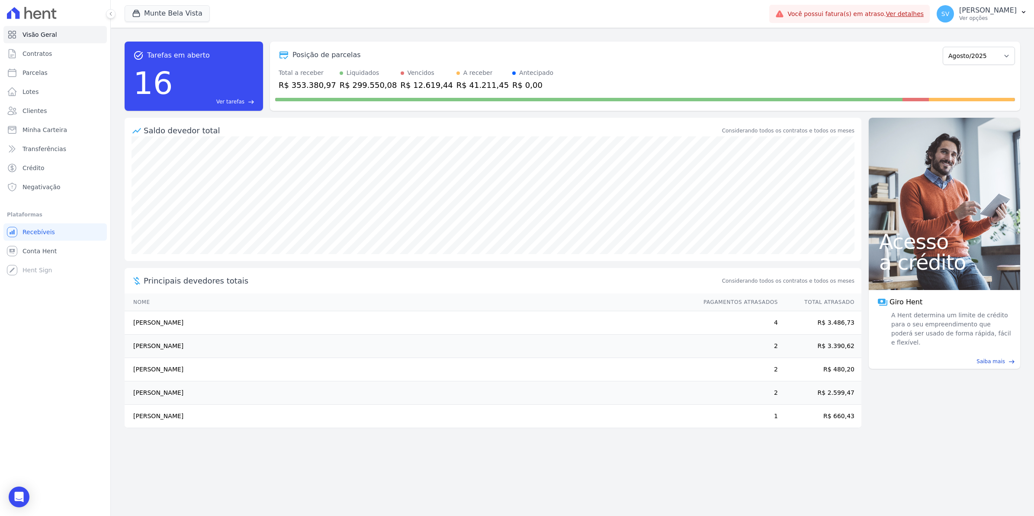
drag, startPoint x: 138, startPoint y: 418, endPoint x: 202, endPoint y: 416, distance: 64.5
click at [202, 416] on td "[PERSON_NAME]" at bounding box center [410, 415] width 571 height 23
drag, startPoint x: 202, startPoint y: 416, endPoint x: 195, endPoint y: 372, distance: 43.9
click at [195, 372] on td "[PERSON_NAME]" at bounding box center [410, 369] width 571 height 23
drag, startPoint x: 195, startPoint y: 372, endPoint x: 254, endPoint y: 366, distance: 59.6
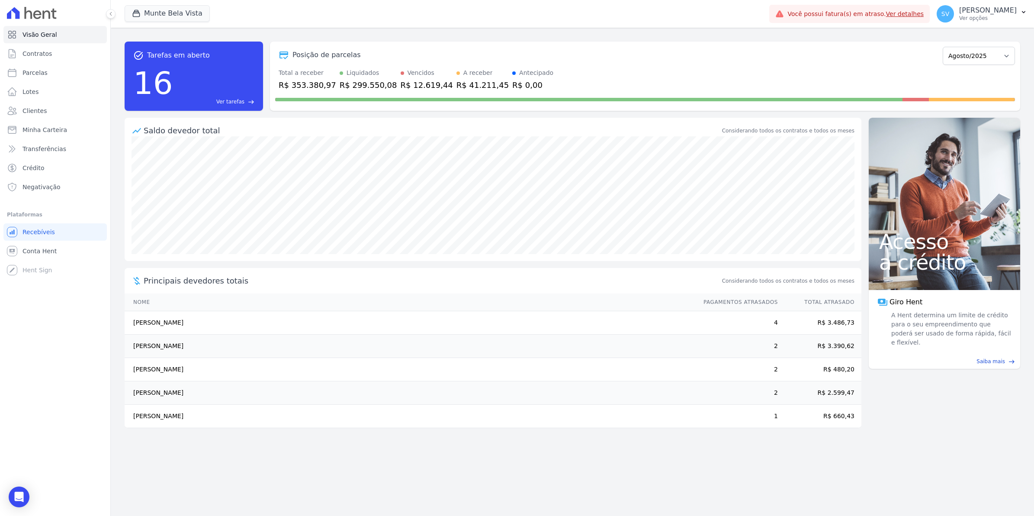
click at [254, 366] on tbody "Dionisio Silva Dos Santos 4 R$ 3.486,73 Luciceia Barboza De Souza Costa 2 R$ 3.…" at bounding box center [493, 369] width 737 height 117
click at [40, 54] on span "Contratos" at bounding box center [36, 53] width 29 height 9
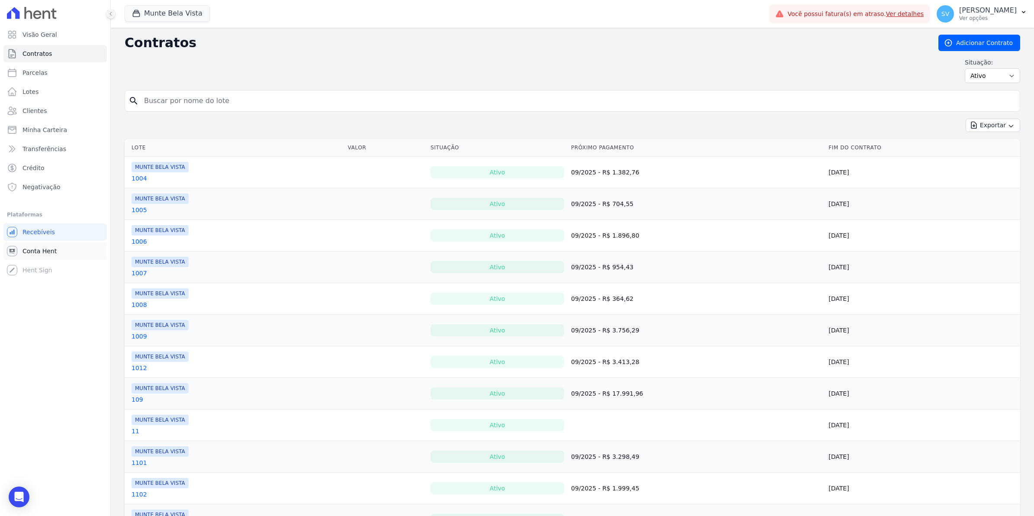
click at [32, 258] on link "Conta Hent" at bounding box center [54, 250] width 103 height 17
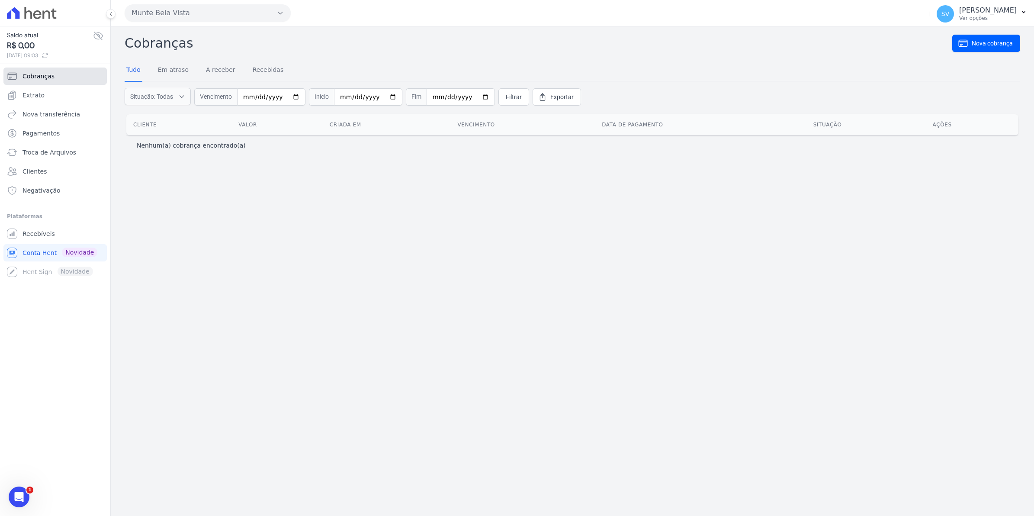
click at [37, 78] on span "Cobranças" at bounding box center [38, 76] width 32 height 9
click at [37, 98] on span "Extrato" at bounding box center [33, 95] width 22 height 9
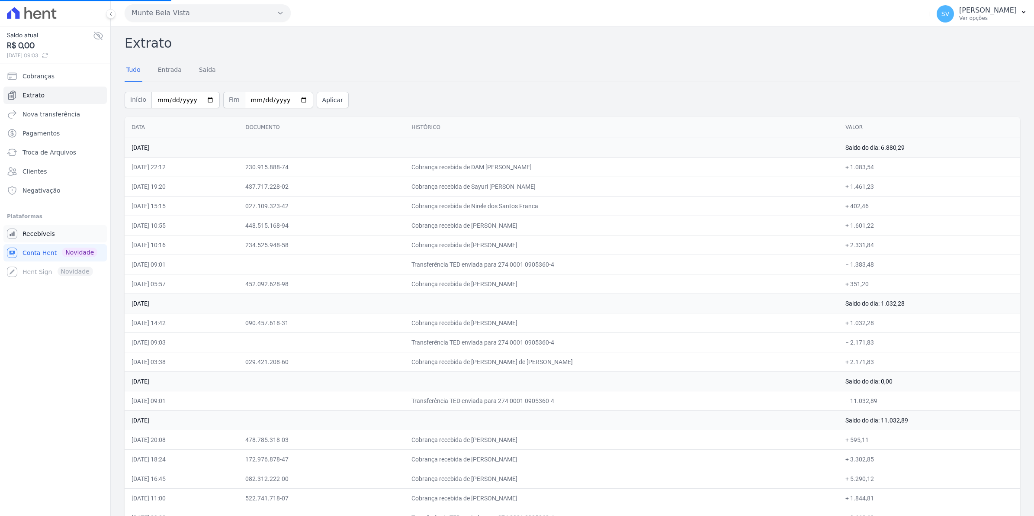
click at [42, 234] on span "Recebíveis" at bounding box center [38, 233] width 32 height 9
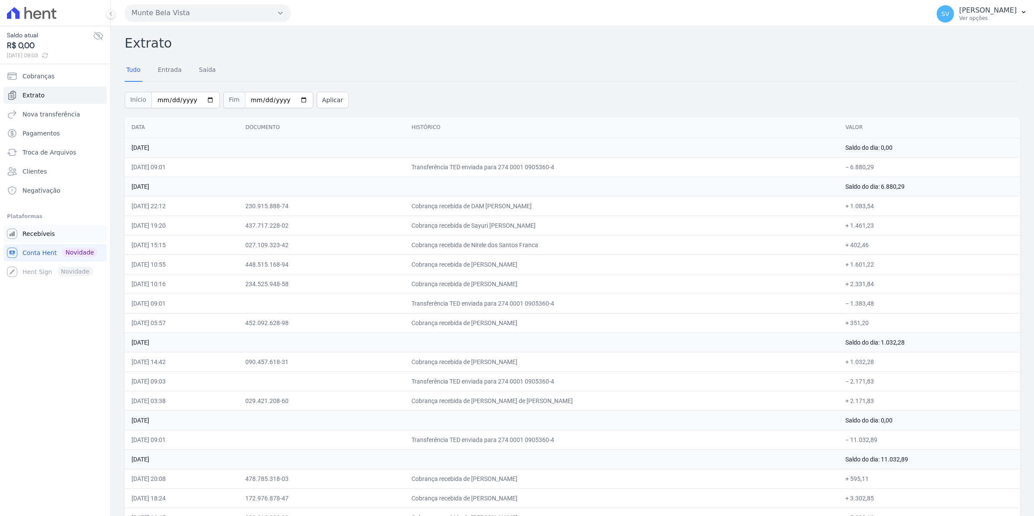
click at [40, 234] on span "Recebíveis" at bounding box center [38, 233] width 32 height 9
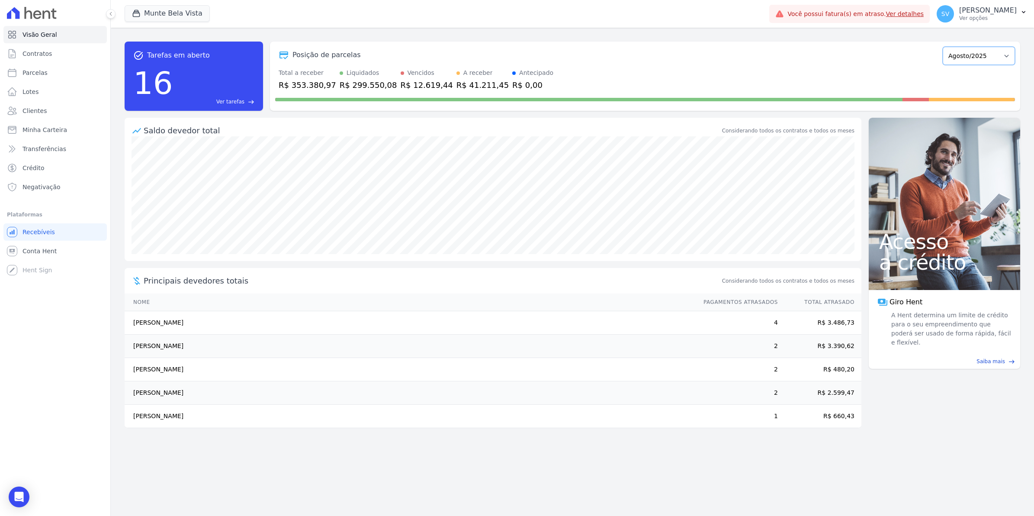
click at [987, 59] on select "Janeiro/2024 Fevereiro/2024 Março/2024 Abril/2024 Maio/2024 Junho/2024 Julho/20…" at bounding box center [979, 56] width 72 height 18
select select "07/2025"
click at [947, 47] on select "Janeiro/2024 Fevereiro/2024 Março/2024 Abril/2024 Maio/2024 Junho/2024 Julho/20…" at bounding box center [979, 56] width 72 height 18
click at [996, 51] on select "[GEOGRAPHIC_DATA]/2024 Fevereiro/2024 Março/2024 Abril/2024 Maio/2024 Junho/202…" at bounding box center [979, 56] width 72 height 18
select select "08/2025"
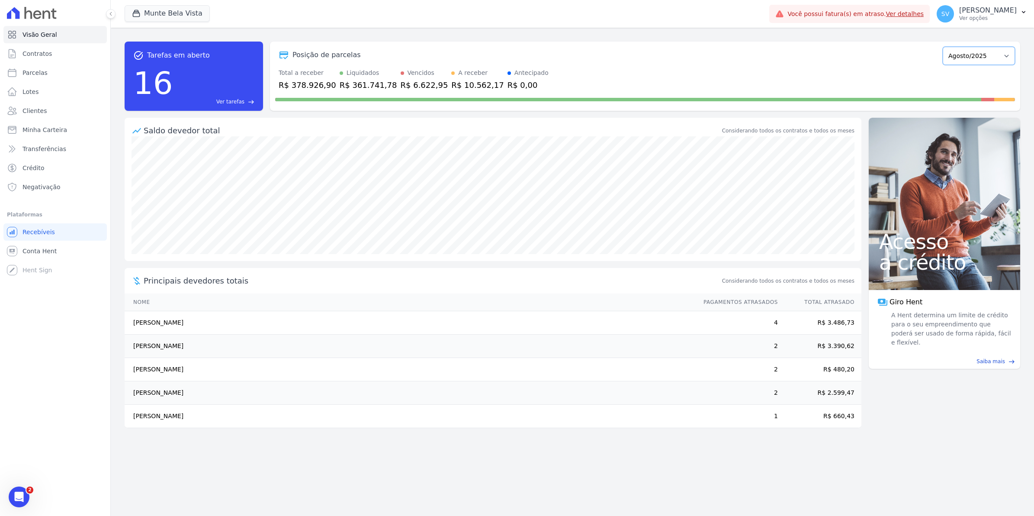
click at [947, 47] on select "[GEOGRAPHIC_DATA]/2024 Fevereiro/2024 Março/2024 Abril/2024 Maio/2024 Junho/202…" at bounding box center [979, 56] width 72 height 18
click at [46, 247] on span "Conta Hent" at bounding box center [39, 251] width 34 height 9
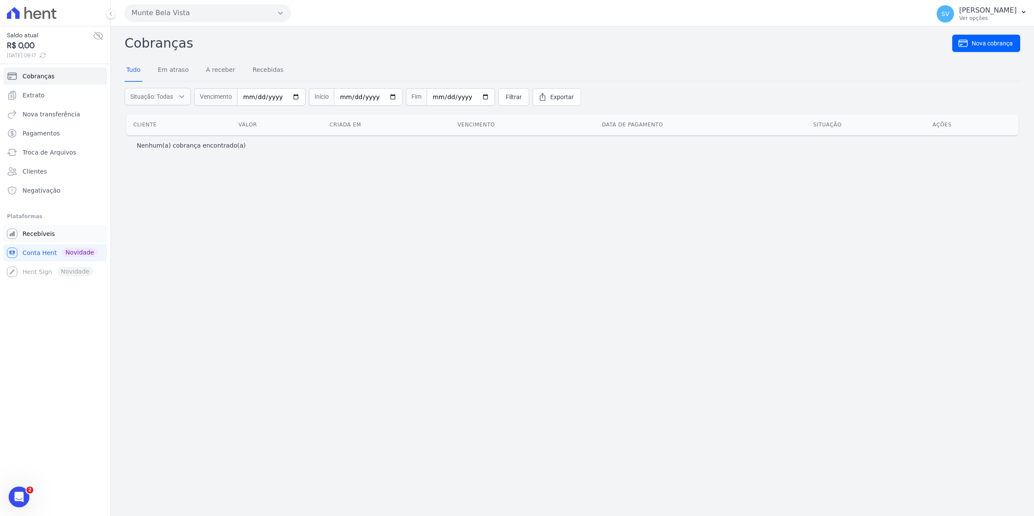
click at [49, 236] on span "Recebíveis" at bounding box center [38, 233] width 32 height 9
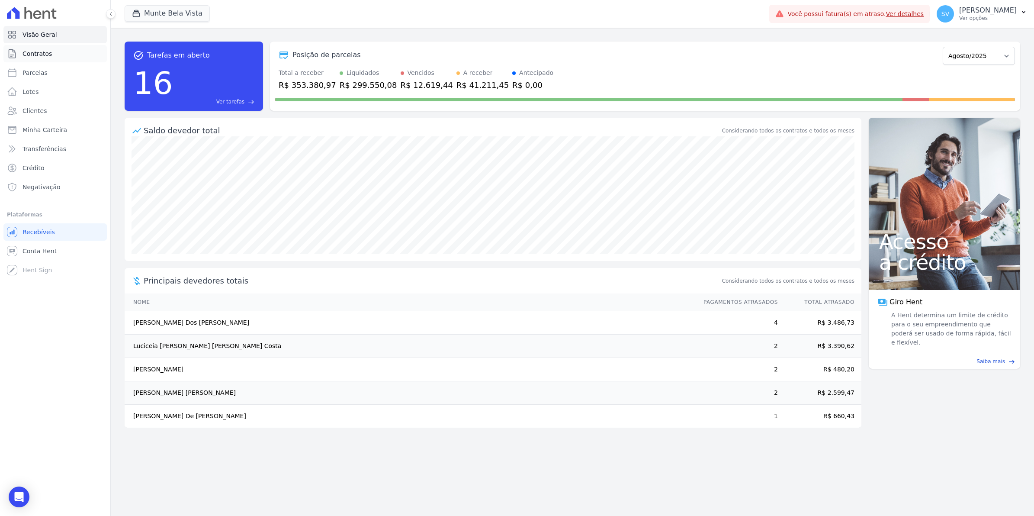
click at [46, 55] on span "Contratos" at bounding box center [36, 53] width 29 height 9
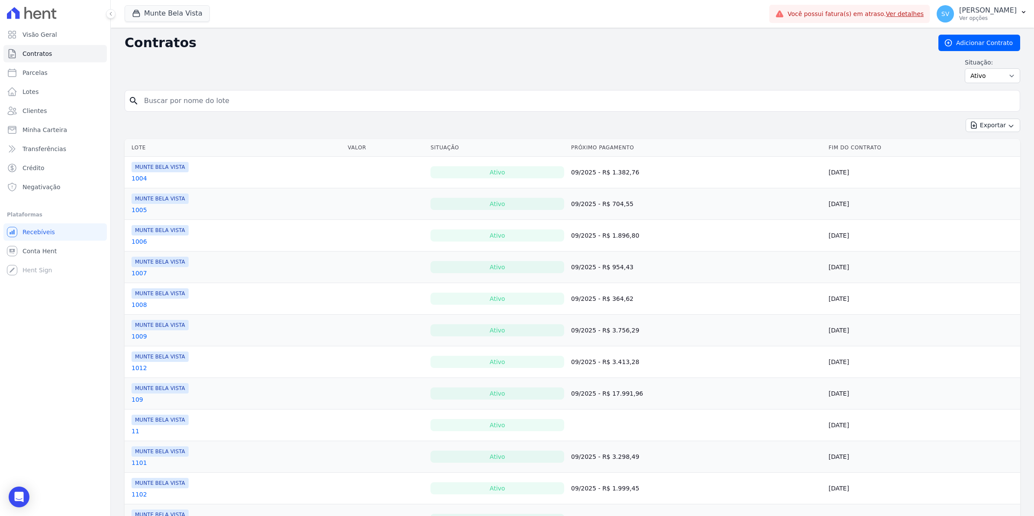
click at [153, 105] on input "search" at bounding box center [577, 100] width 877 height 17
type input "neocl"
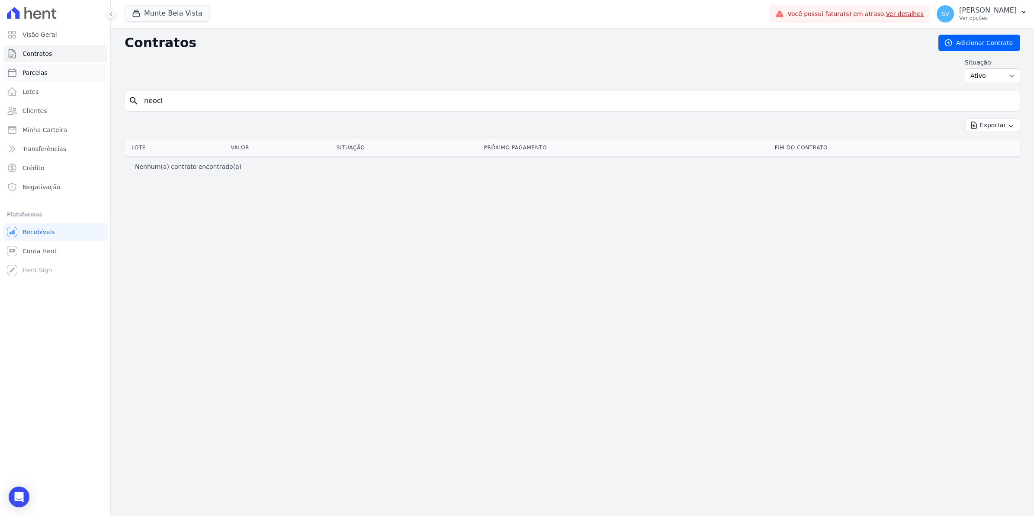
click at [27, 67] on link "Parcelas" at bounding box center [54, 72] width 103 height 17
select select
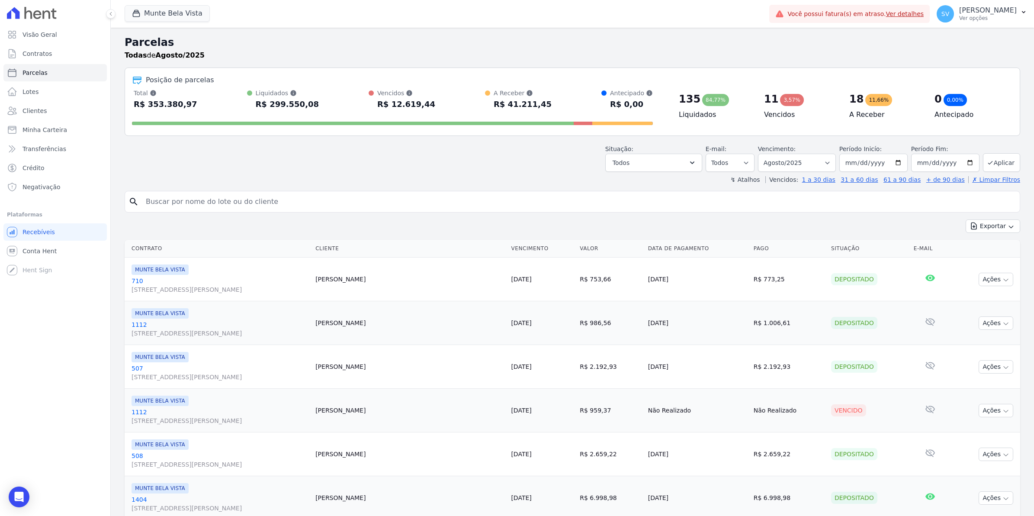
click at [177, 103] on div "R$ 353.380,97" at bounding box center [166, 104] width 64 height 14
drag, startPoint x: 180, startPoint y: 202, endPoint x: 173, endPoint y: 203, distance: 7.0
click at [180, 202] on input "search" at bounding box center [579, 201] width 876 height 17
type input "NEOCL"
select select
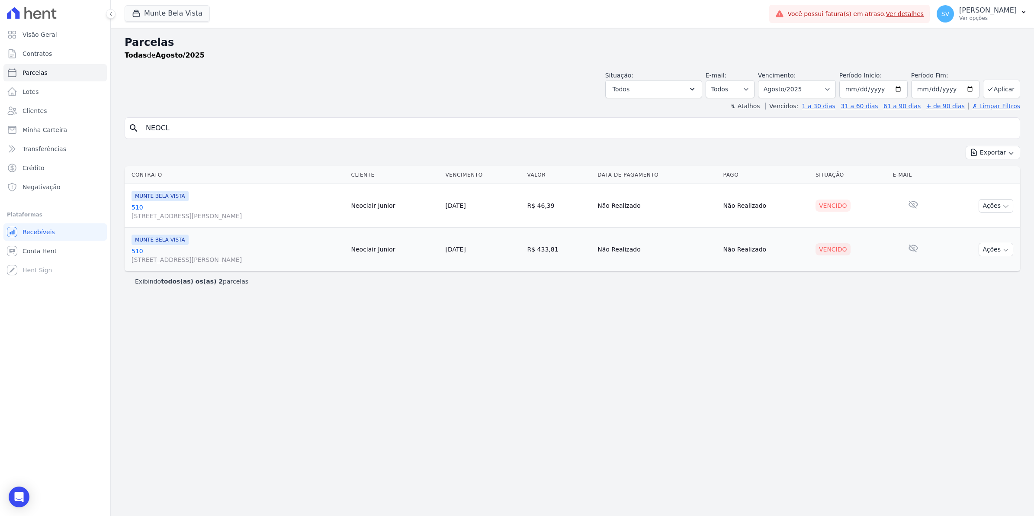
click at [136, 208] on link "510 Avenida Brigadeiro Faria Lima, 1306, 4 andar, Pinheiros" at bounding box center [238, 211] width 213 height 17
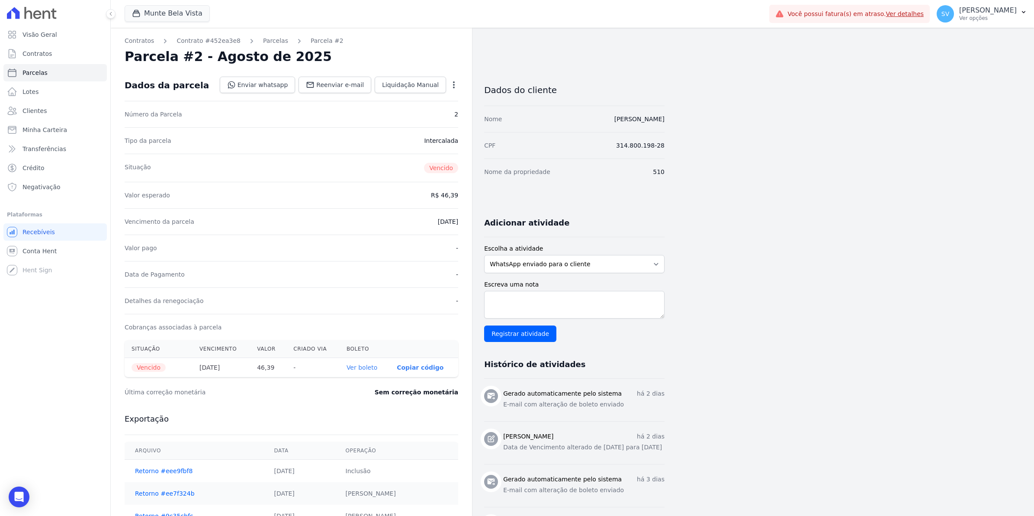
click at [453, 83] on icon "button" at bounding box center [453, 84] width 9 height 9
click at [422, 98] on link "Alterar" at bounding box center [417, 97] width 76 height 16
click at [403, 221] on input "[DATE]" at bounding box center [424, 221] width 68 height 18
type input "[DATE]"
click at [437, 86] on span "Salvar" at bounding box center [441, 84] width 19 height 9
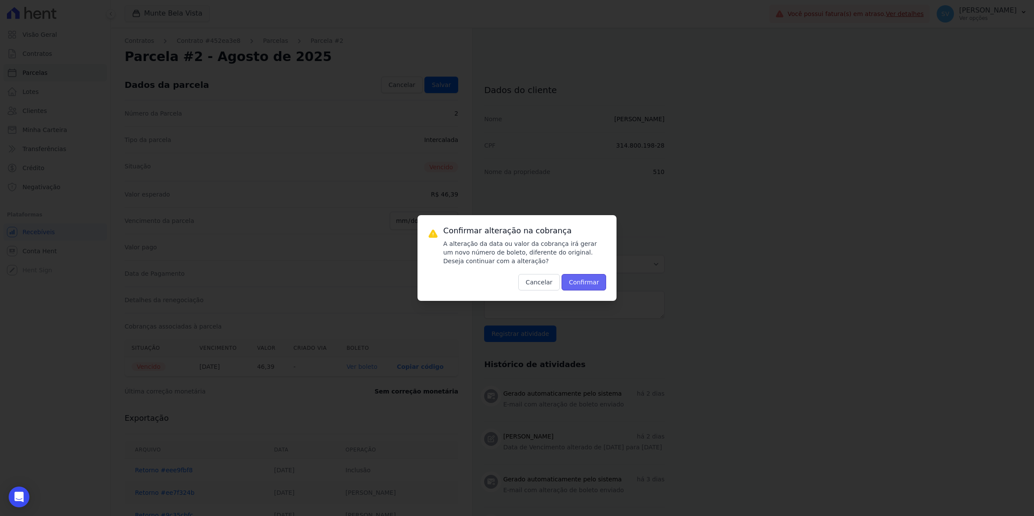
click at [584, 287] on button "Confirmar" at bounding box center [584, 282] width 45 height 16
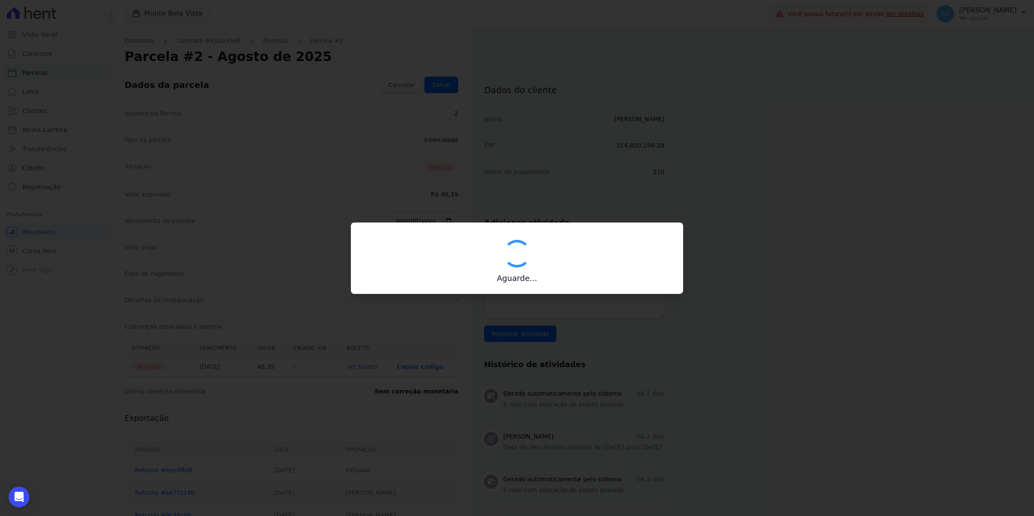
type input "00190000090335103300000641547179211840000004639"
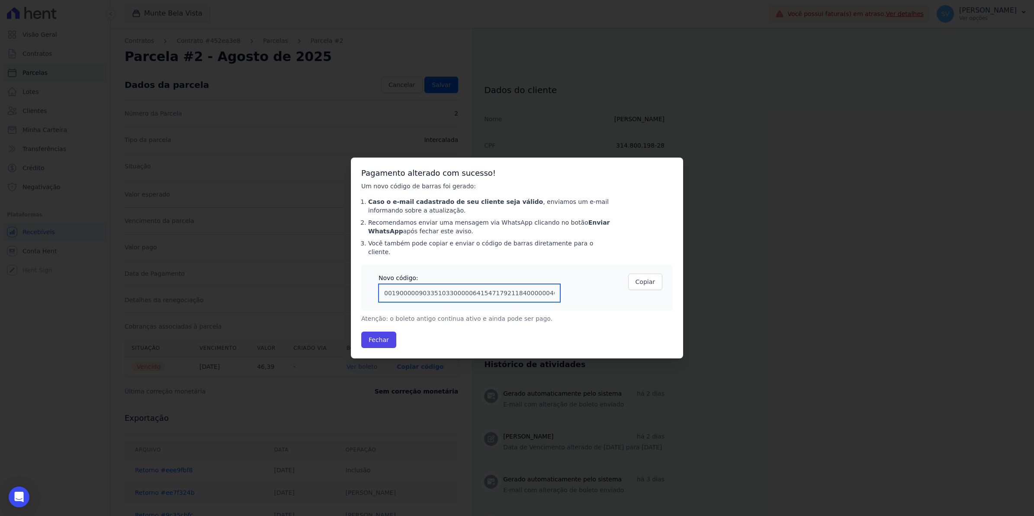
drag, startPoint x: 545, startPoint y: 291, endPoint x: 95, endPoint y: 290, distance: 449.9
click at [95, 290] on div "Confirmar alteração na cobrança A alteração da data ou valor da cobrança irá ge…" at bounding box center [517, 258] width 1034 height 516
click at [385, 337] on button "Fechar" at bounding box center [378, 339] width 35 height 16
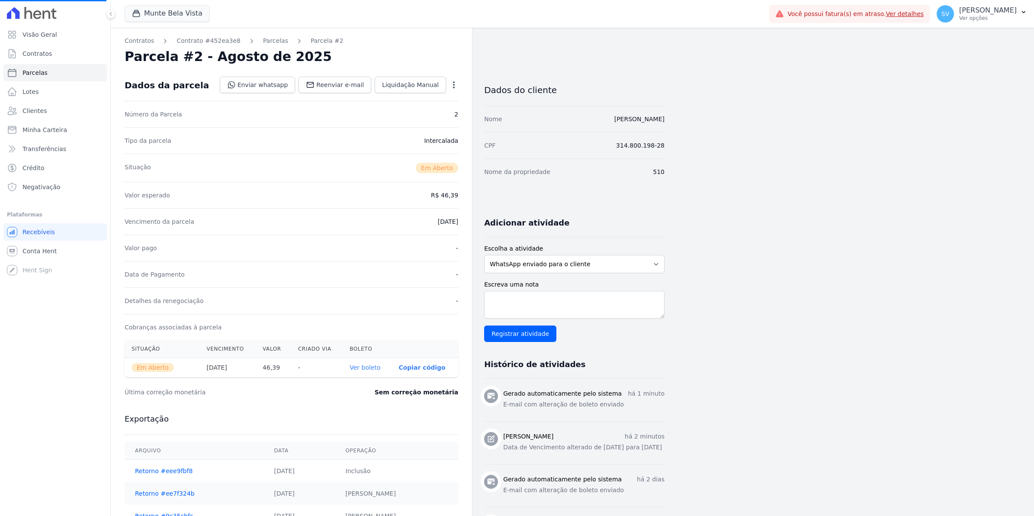
select select
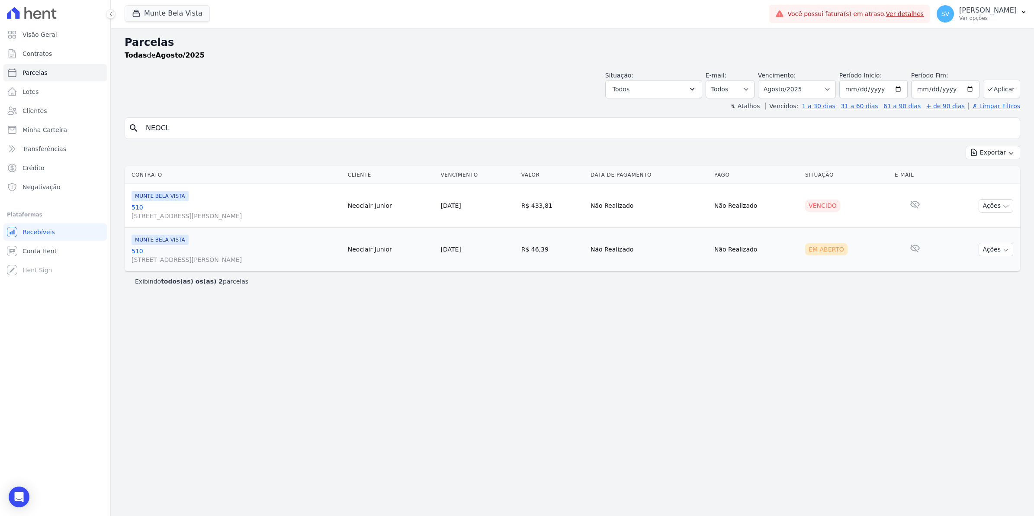
click at [138, 252] on link "510 [STREET_ADDRESS][PERSON_NAME]" at bounding box center [236, 255] width 209 height 17
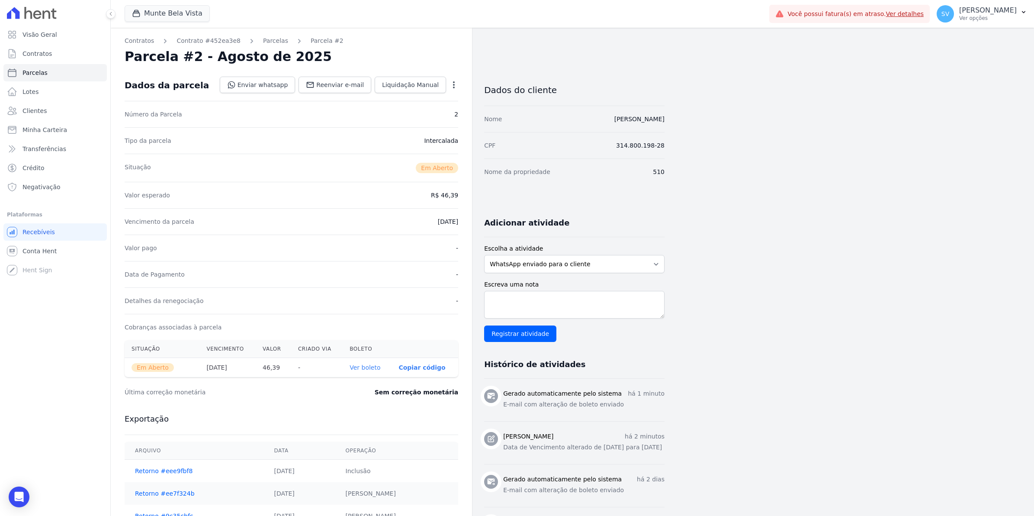
click at [453, 87] on icon "button" at bounding box center [453, 84] width 9 height 9
click at [403, 98] on link "Alterar" at bounding box center [417, 97] width 76 height 16
click at [342, 215] on div "Vencimento da parcela [DATE]" at bounding box center [292, 220] width 334 height 26
select select
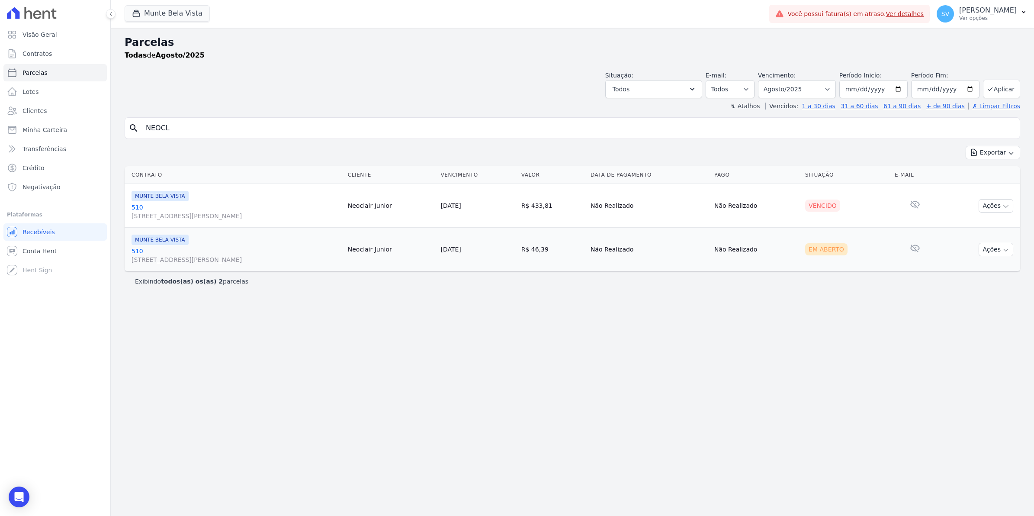
click at [138, 205] on link "510 [STREET_ADDRESS][PERSON_NAME]" at bounding box center [236, 211] width 209 height 17
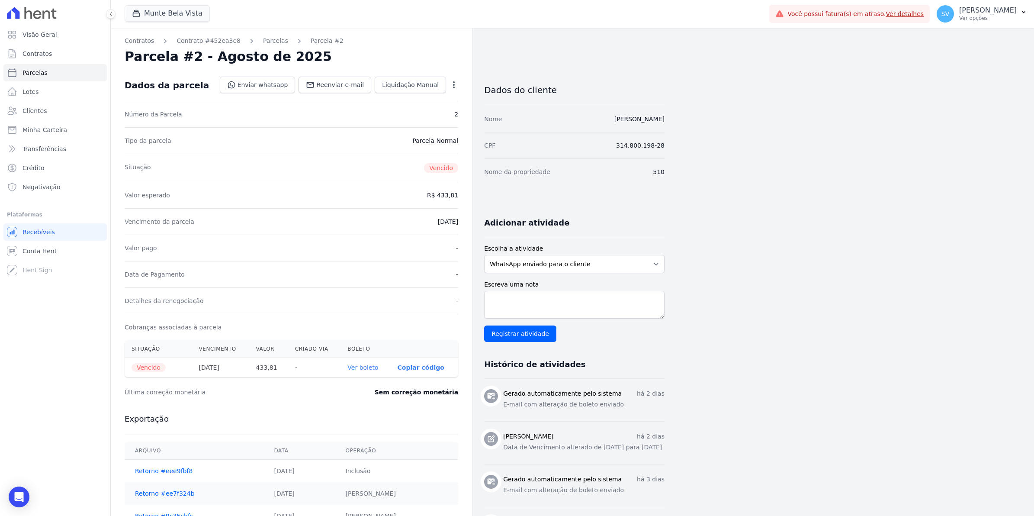
click at [456, 83] on icon "button" at bounding box center [453, 84] width 9 height 9
click at [404, 96] on link "Alterar" at bounding box center [417, 97] width 76 height 16
click at [401, 221] on input "[DATE]" at bounding box center [424, 221] width 68 height 18
type input "[DATE]"
click at [440, 88] on span "Salvar" at bounding box center [441, 84] width 19 height 9
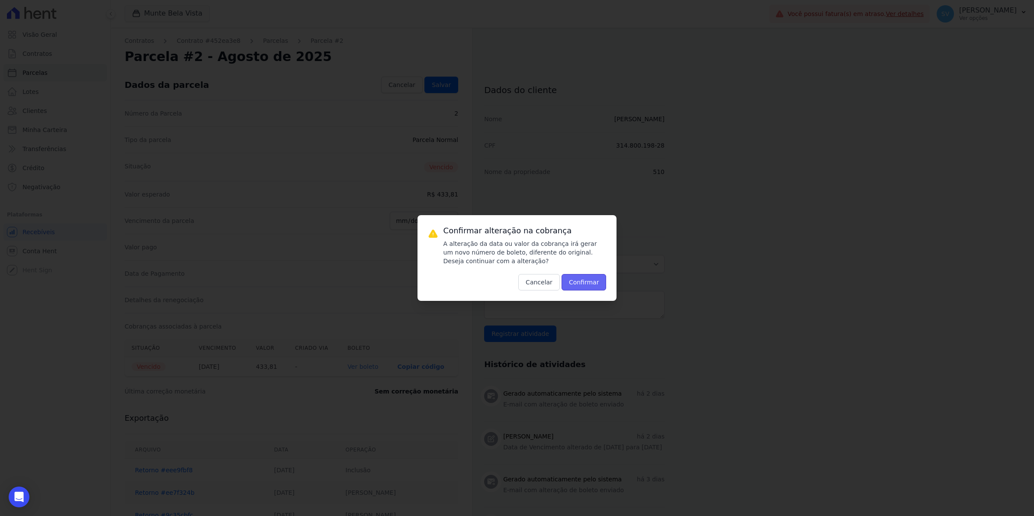
click at [585, 274] on button "Confirmar" at bounding box center [584, 282] width 45 height 16
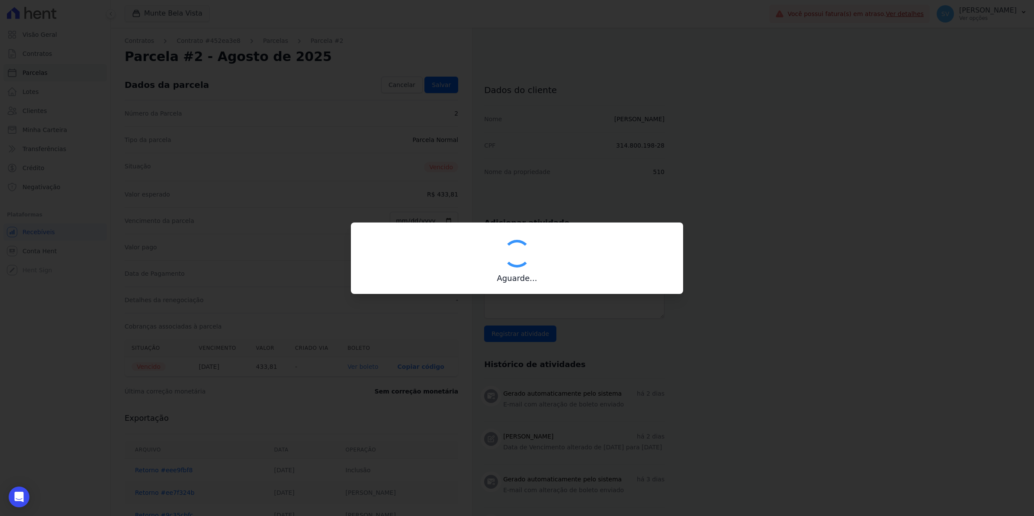
type input "00190000090335103300000641548177611840000043381"
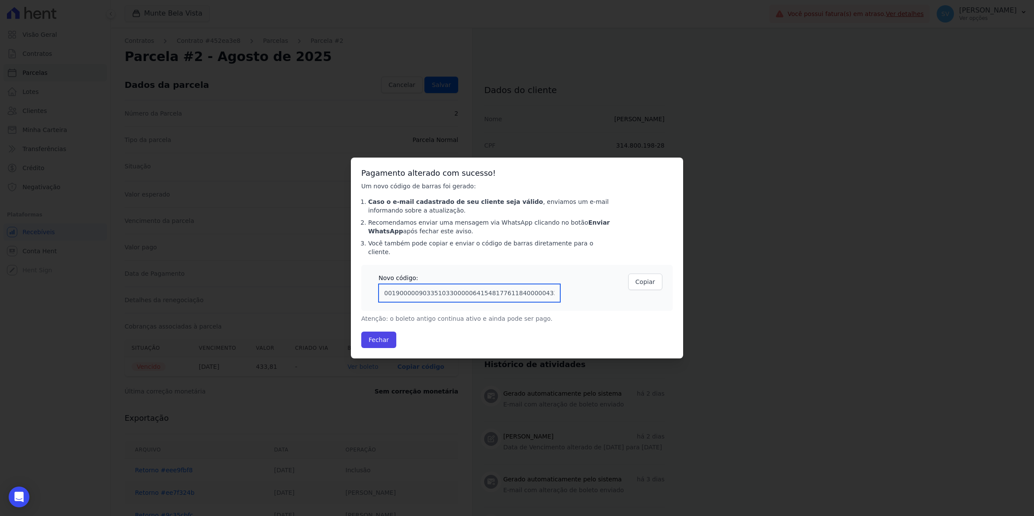
drag, startPoint x: 546, startPoint y: 290, endPoint x: 185, endPoint y: 288, distance: 361.2
click at [185, 288] on div "Confirmar alteração na cobrança A alteração da data ou valor da cobrança irá ge…" at bounding box center [517, 258] width 1034 height 516
click at [371, 334] on button "Fechar" at bounding box center [378, 339] width 35 height 16
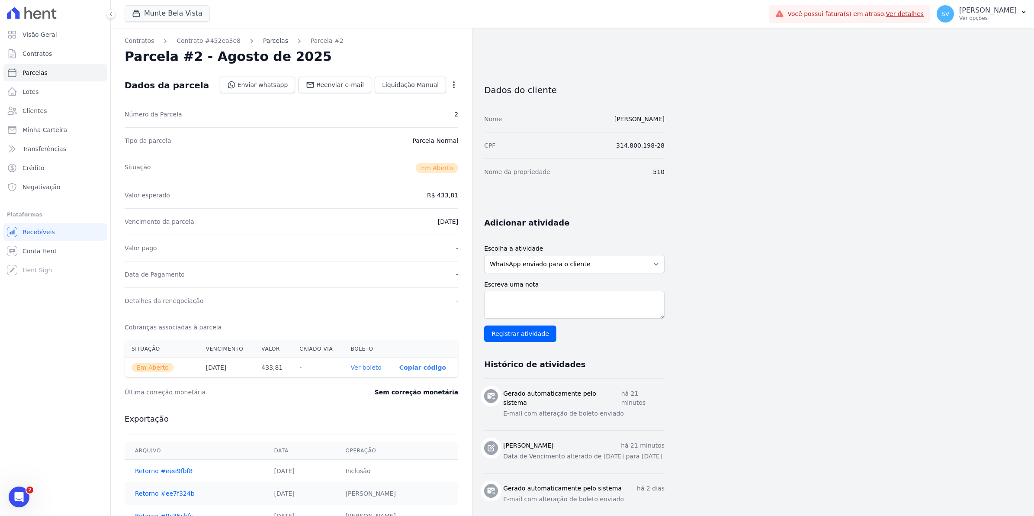
click at [263, 42] on link "Parcelas" at bounding box center [275, 40] width 25 height 9
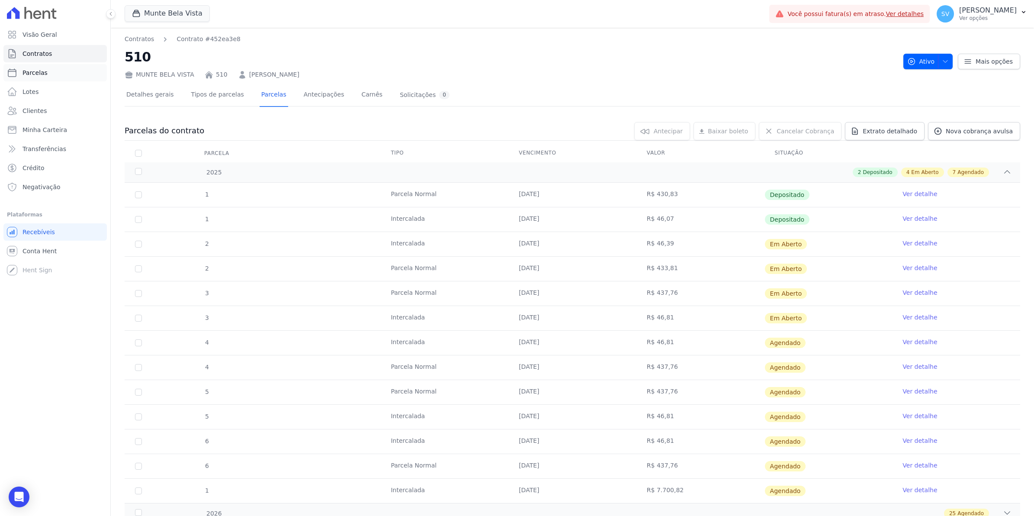
click at [37, 71] on span "Parcelas" at bounding box center [34, 72] width 25 height 9
select select
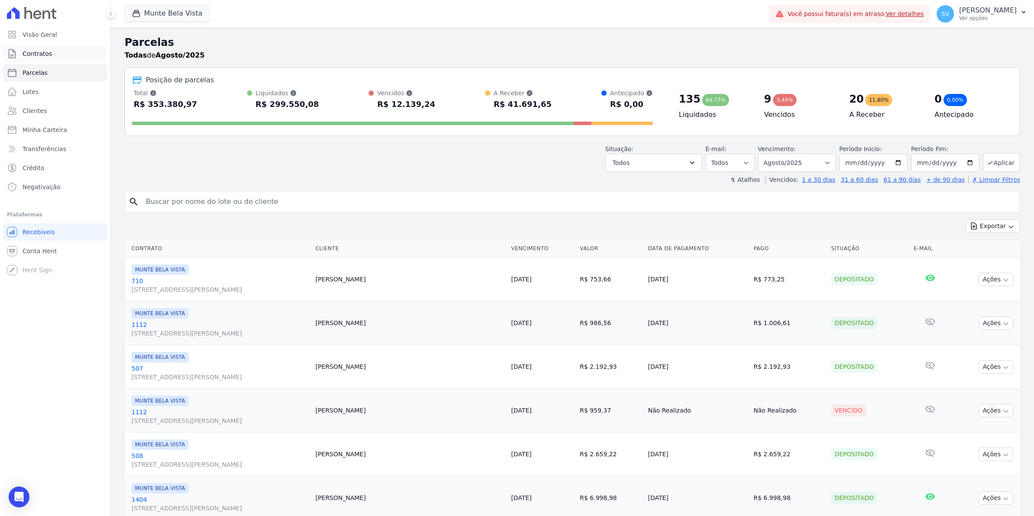
click at [34, 57] on span "Contratos" at bounding box center [36, 53] width 29 height 9
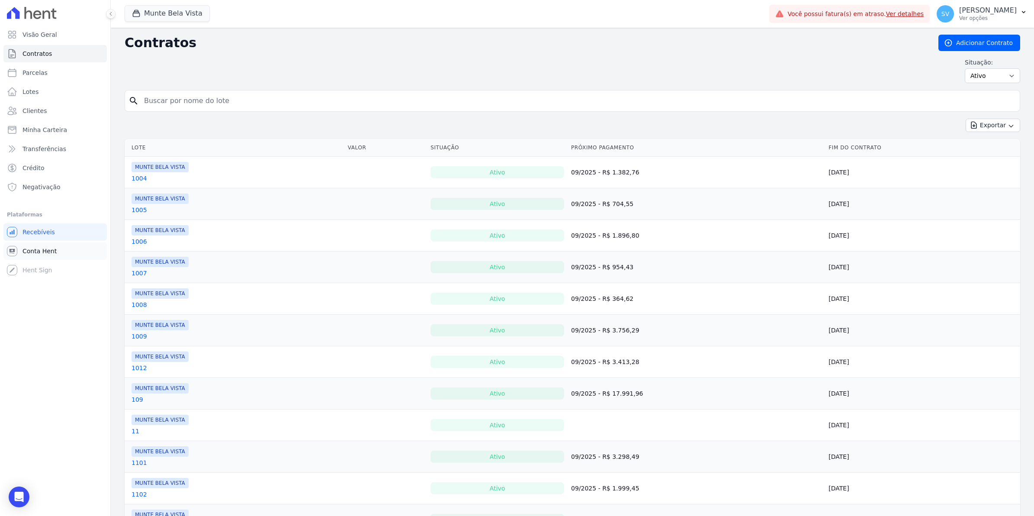
click at [43, 247] on span "Conta Hent" at bounding box center [39, 251] width 34 height 9
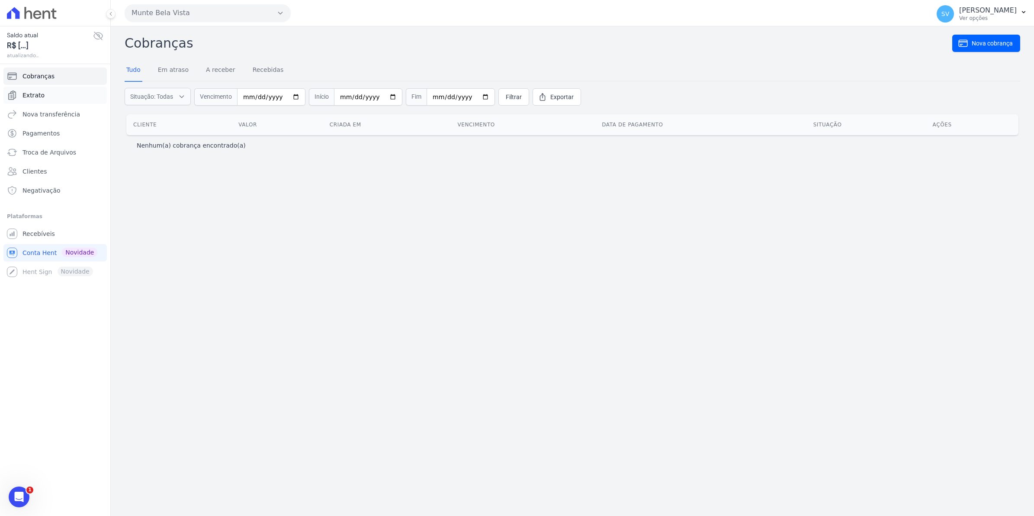
click at [20, 98] on link "Extrato" at bounding box center [54, 95] width 103 height 17
click at [37, 96] on span "Extrato" at bounding box center [33, 95] width 22 height 9
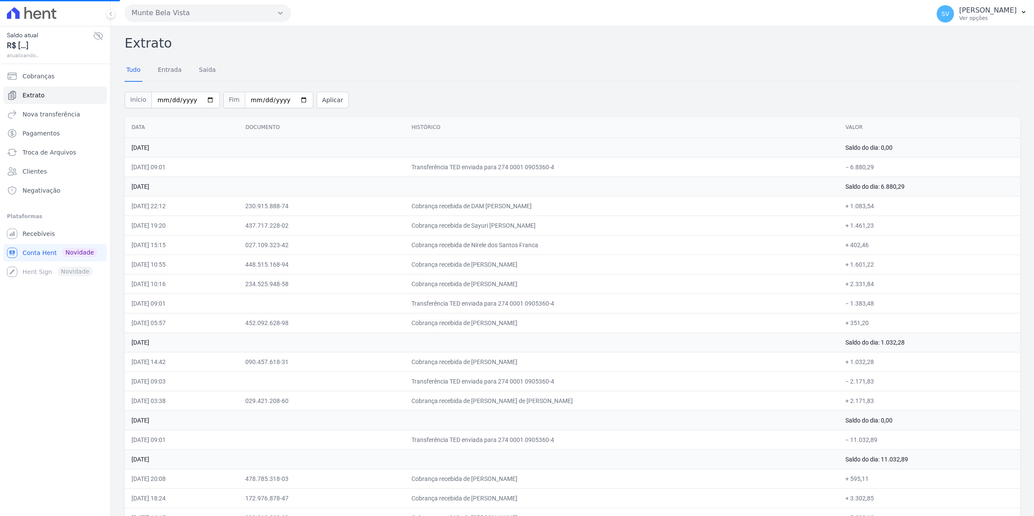
click at [43, 234] on span "Recebíveis" at bounding box center [38, 233] width 32 height 9
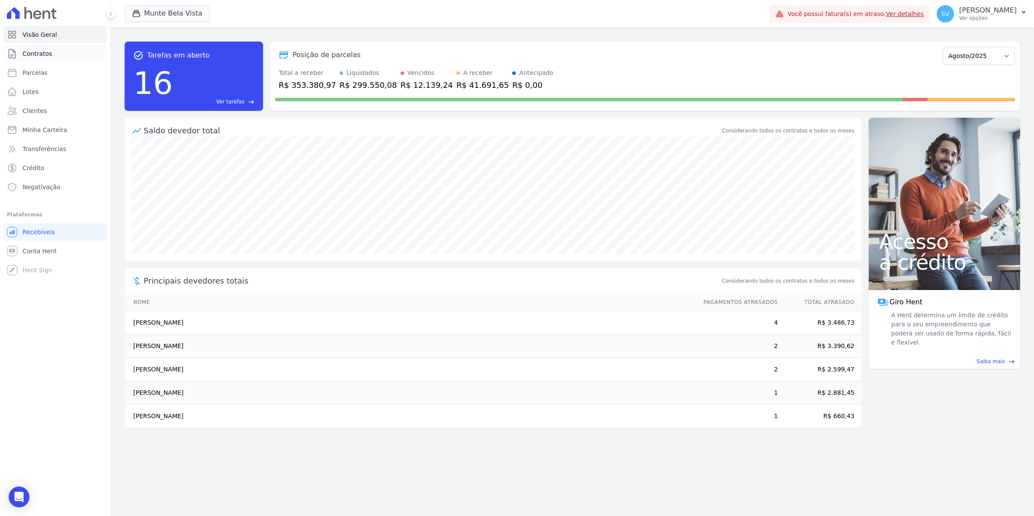
click at [32, 51] on span "Contratos" at bounding box center [36, 53] width 29 height 9
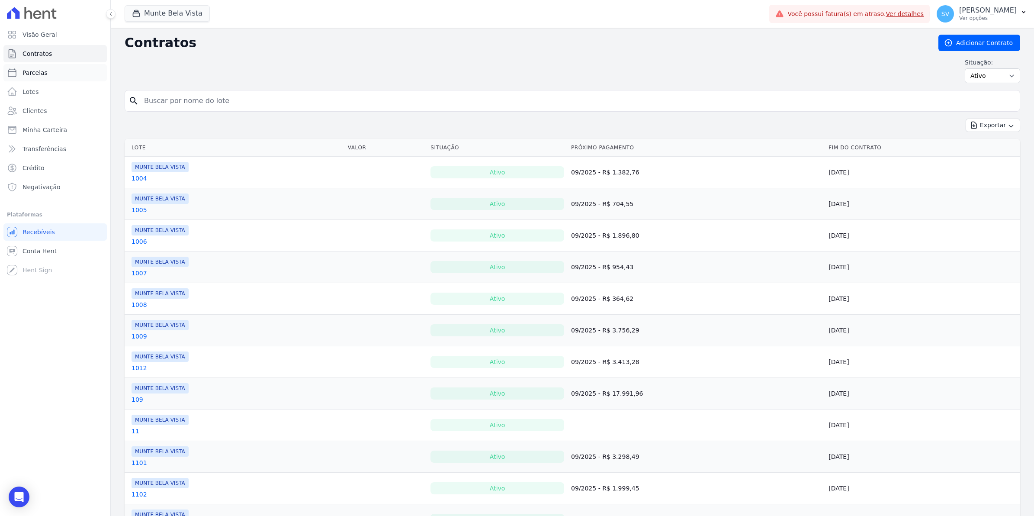
click at [32, 74] on span "Parcelas" at bounding box center [34, 72] width 25 height 9
select select
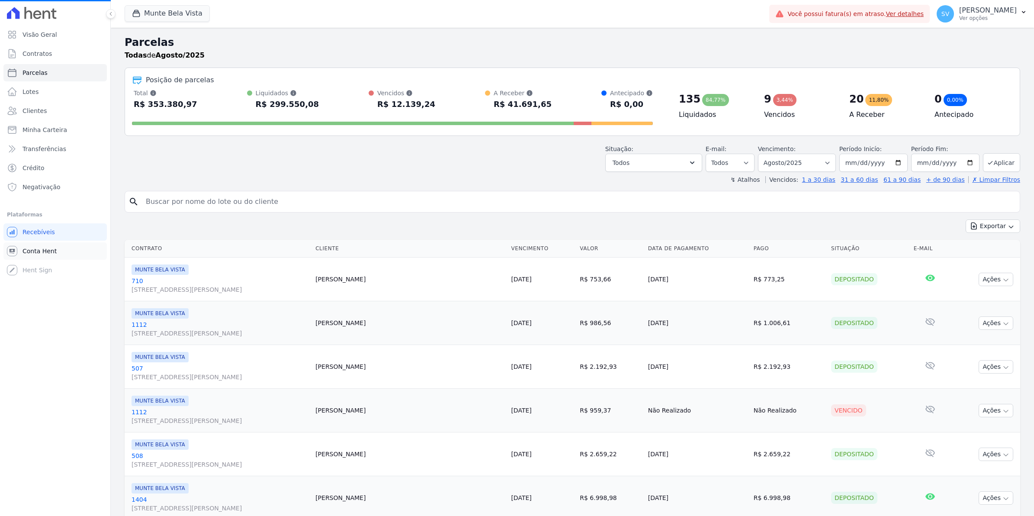
select select
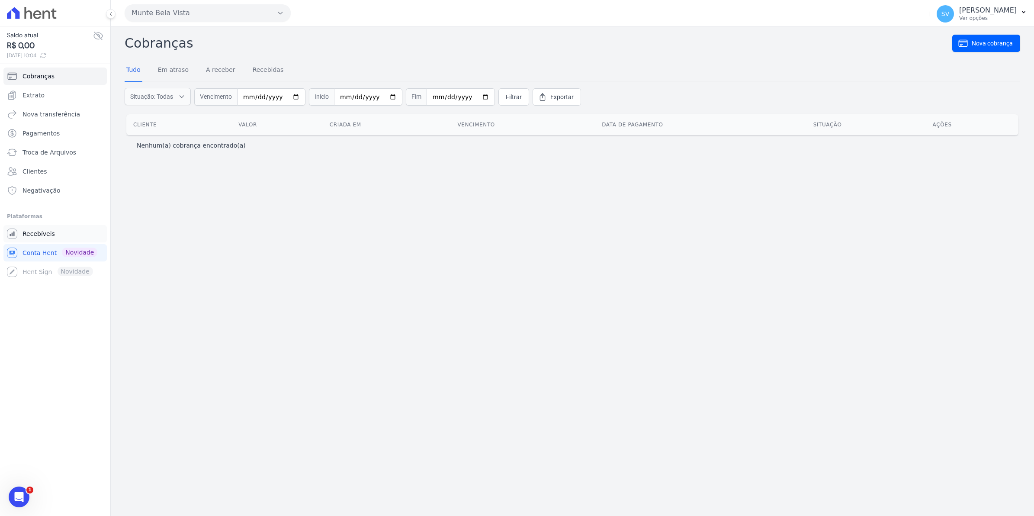
click at [39, 234] on span "Recebíveis" at bounding box center [38, 233] width 32 height 9
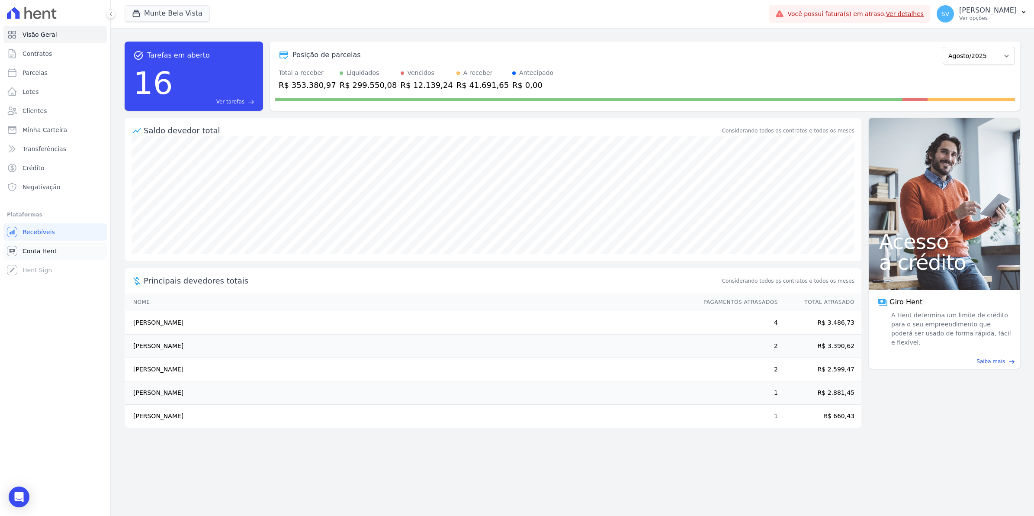
click at [37, 250] on span "Conta Hent" at bounding box center [39, 251] width 34 height 9
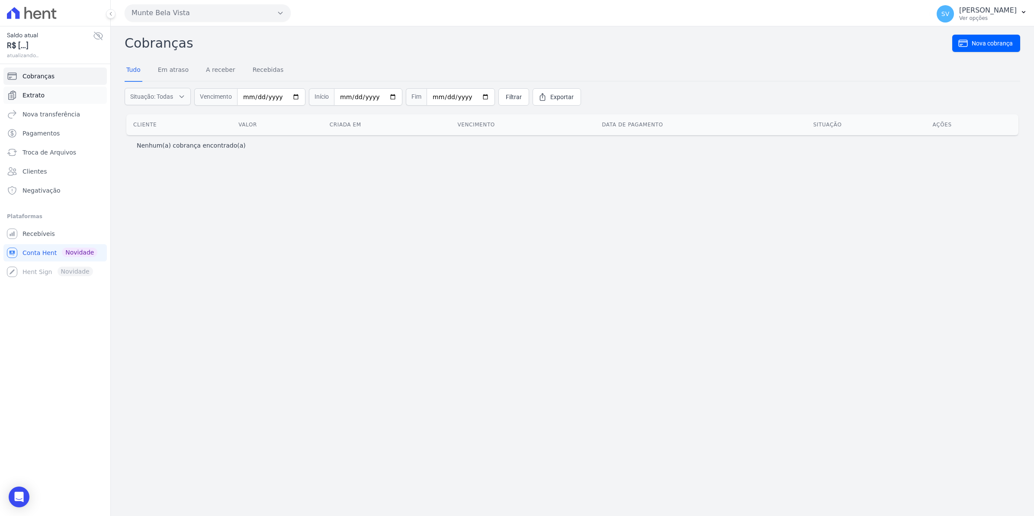
click at [44, 96] on link "Extrato" at bounding box center [54, 95] width 103 height 17
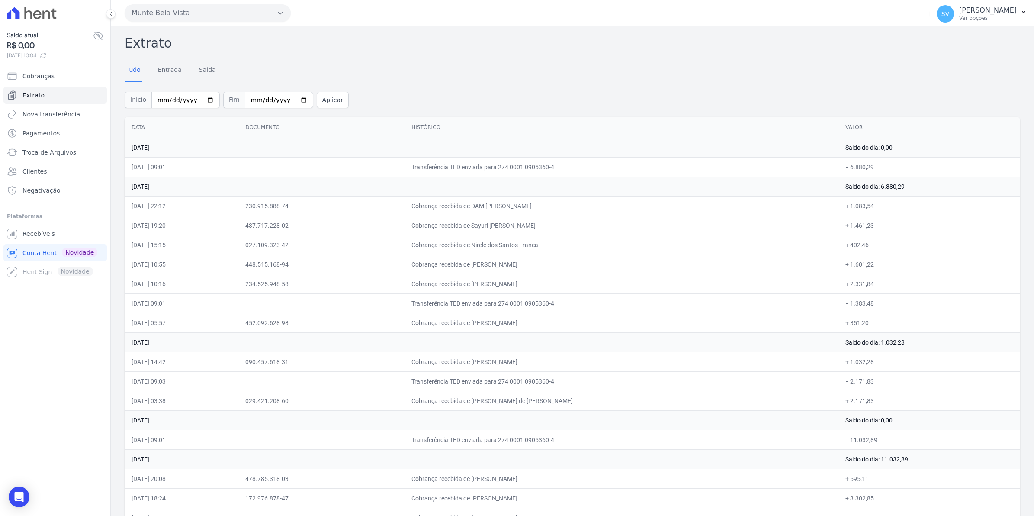
drag, startPoint x: 129, startPoint y: 144, endPoint x: 918, endPoint y: 176, distance: 790.1
copy tbody "[DATE] Saldo do dia: 0,00 [DATE] 09:01 Transferência TED enviada para 274 0001 …"
click at [44, 237] on span "Recebíveis" at bounding box center [38, 233] width 32 height 9
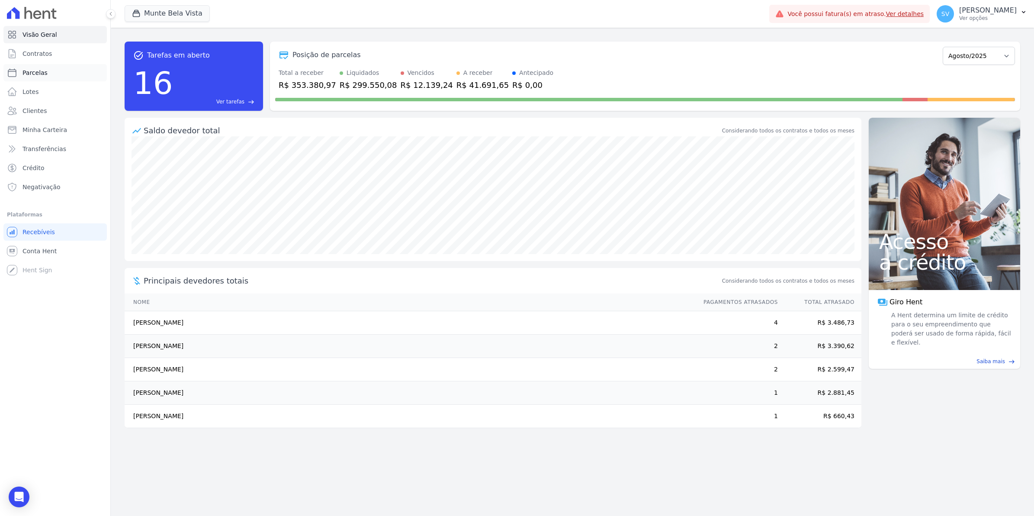
click at [34, 71] on span "Parcelas" at bounding box center [34, 72] width 25 height 9
select select
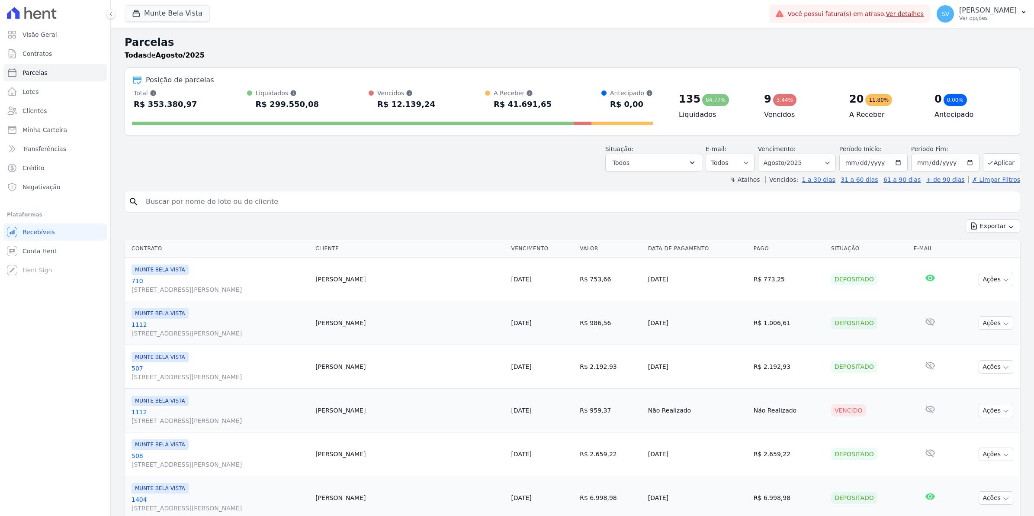
select select
click at [39, 51] on span "Contratos" at bounding box center [36, 53] width 29 height 9
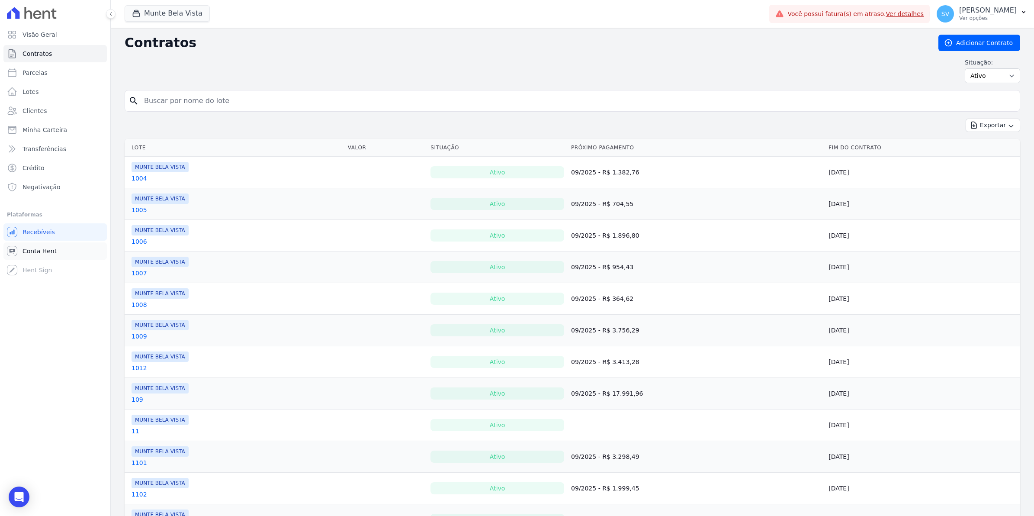
click at [26, 249] on span "Conta Hent" at bounding box center [39, 251] width 34 height 9
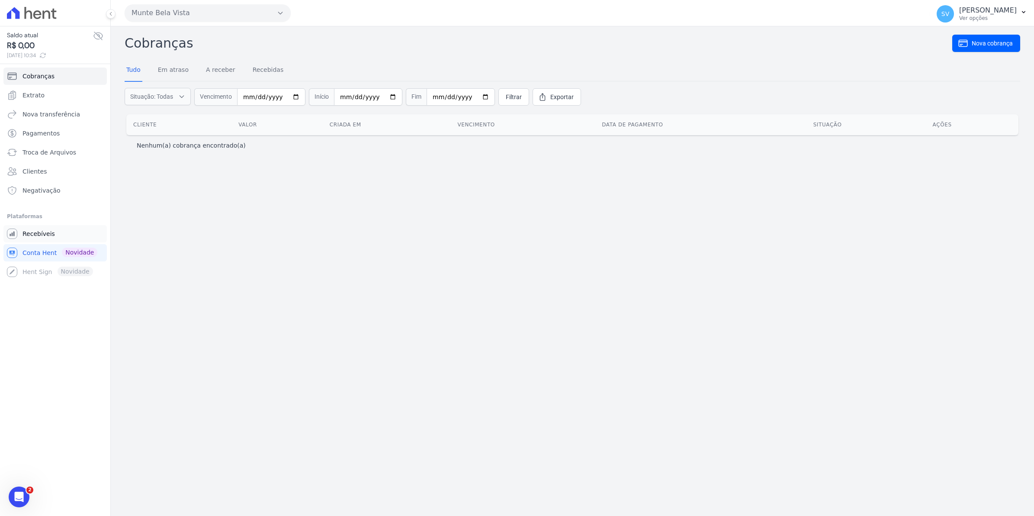
click at [33, 236] on span "Recebíveis" at bounding box center [38, 233] width 32 height 9
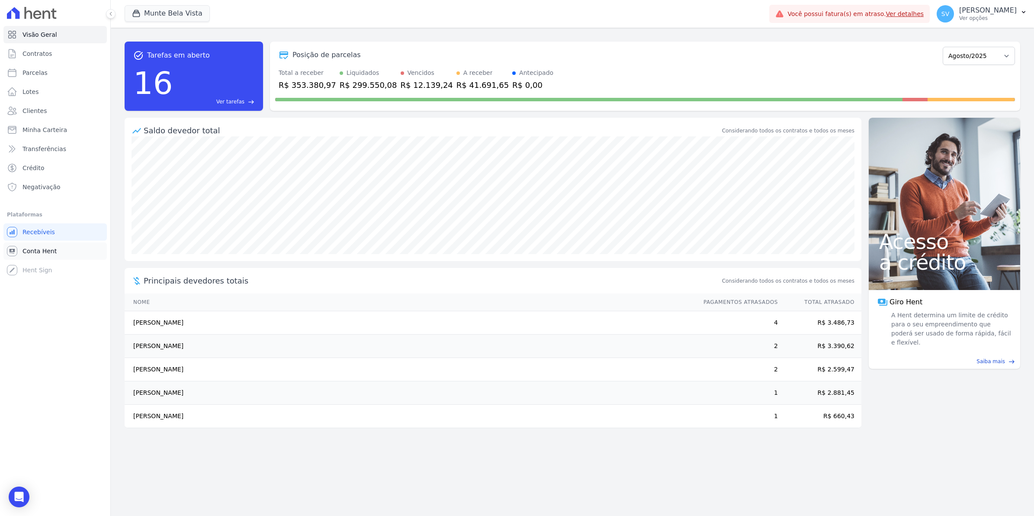
click at [32, 253] on span "Conta Hent" at bounding box center [39, 251] width 34 height 9
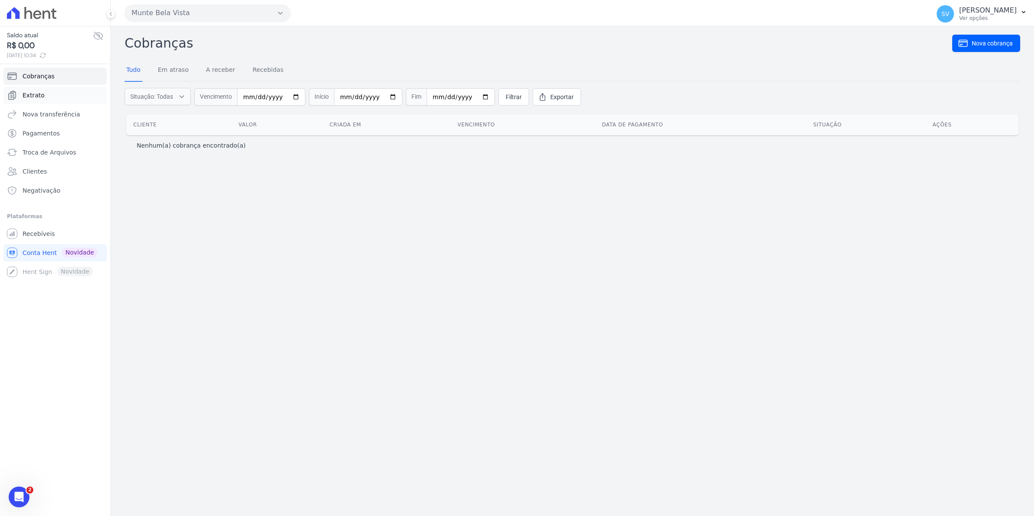
click at [40, 95] on span "Extrato" at bounding box center [33, 95] width 22 height 9
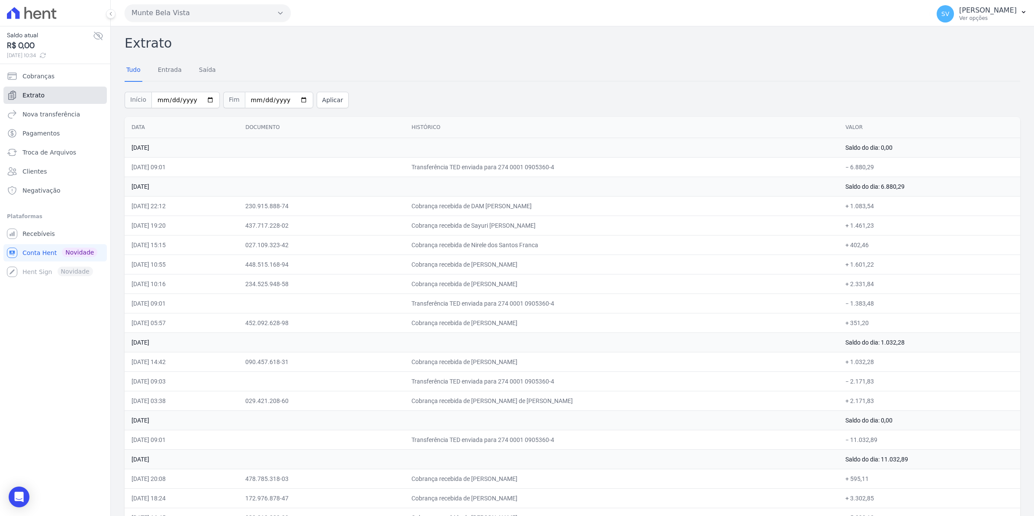
click at [33, 92] on span "Extrato" at bounding box center [33, 95] width 22 height 9
click at [39, 239] on link "Recebíveis" at bounding box center [54, 233] width 103 height 17
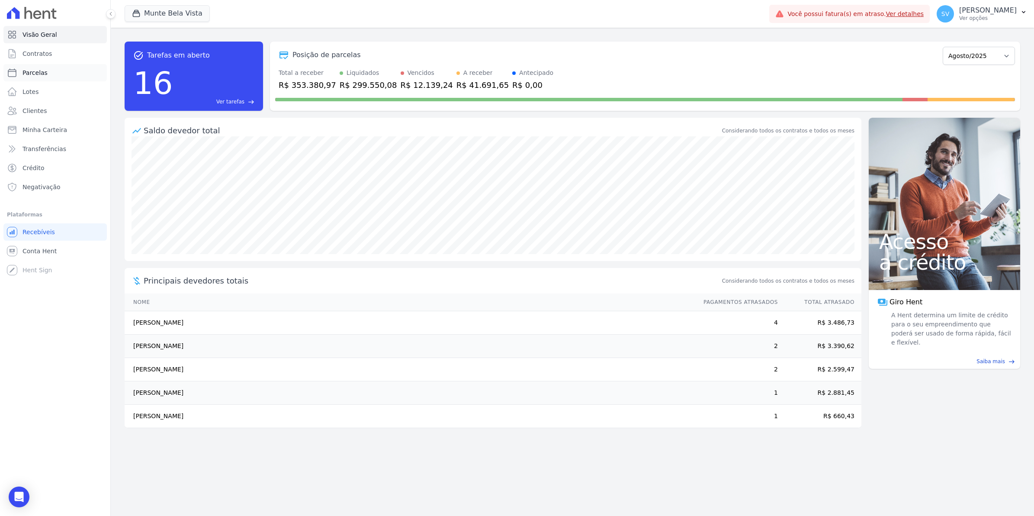
click at [21, 74] on link "Parcelas" at bounding box center [54, 72] width 103 height 17
select select
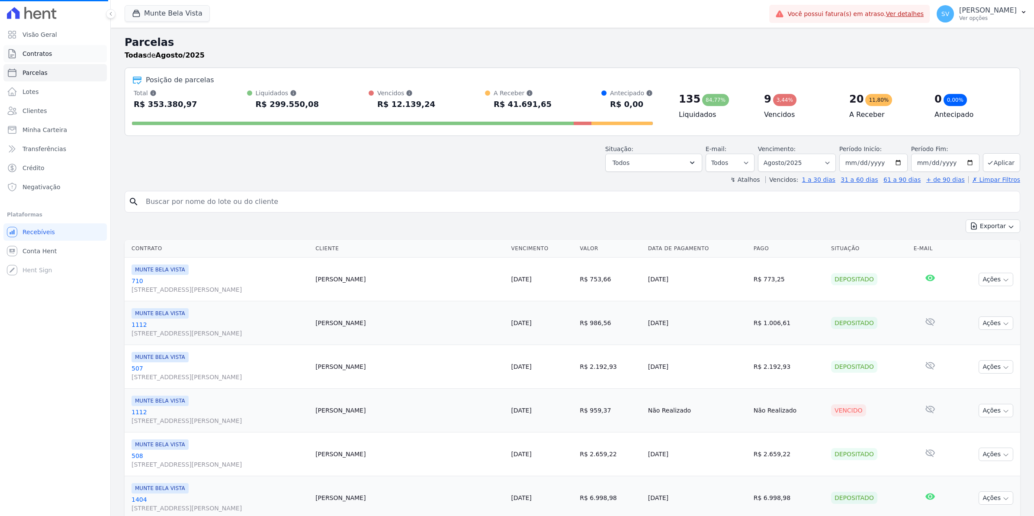
click at [34, 54] on span "Contratos" at bounding box center [36, 53] width 29 height 9
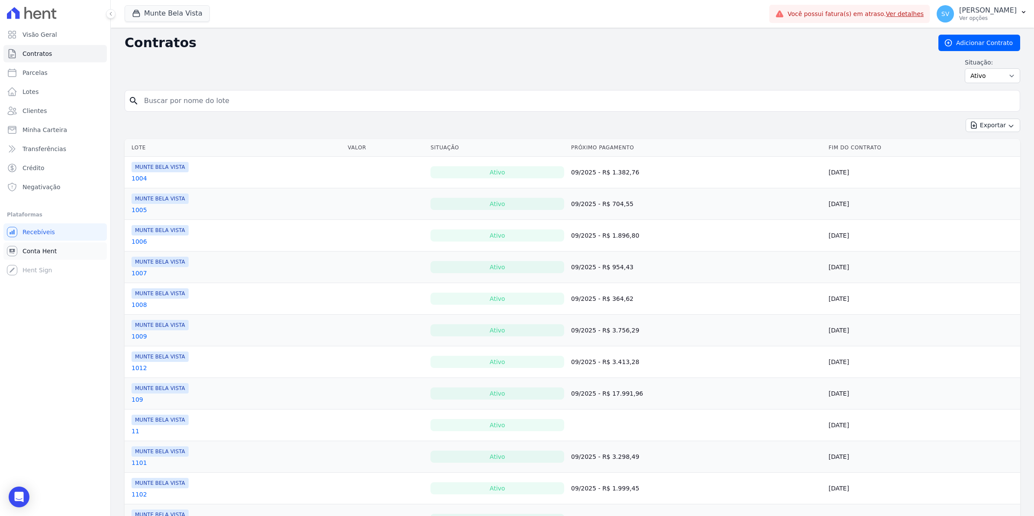
click at [31, 252] on span "Conta Hent" at bounding box center [39, 251] width 34 height 9
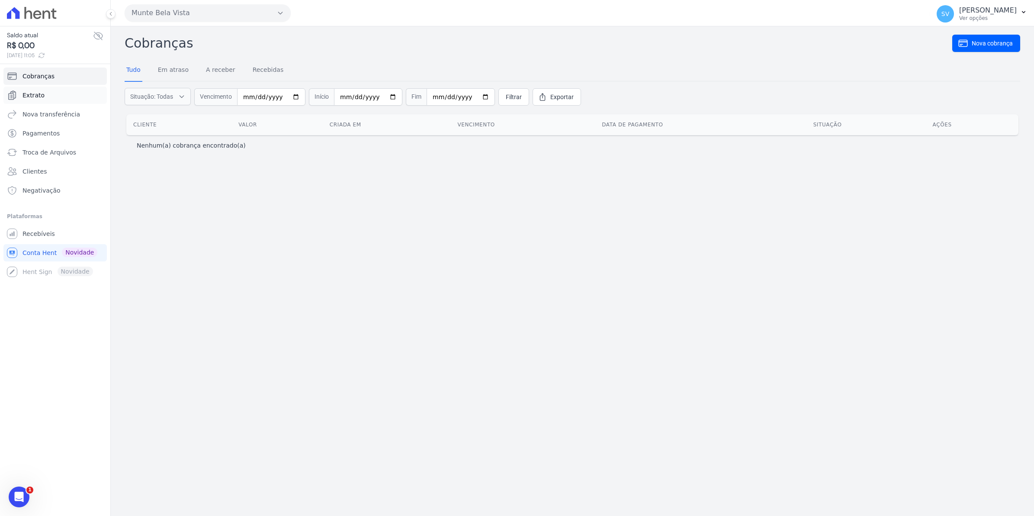
click at [42, 92] on span "Extrato" at bounding box center [33, 95] width 22 height 9
